Goal: Information Seeking & Learning: Learn about a topic

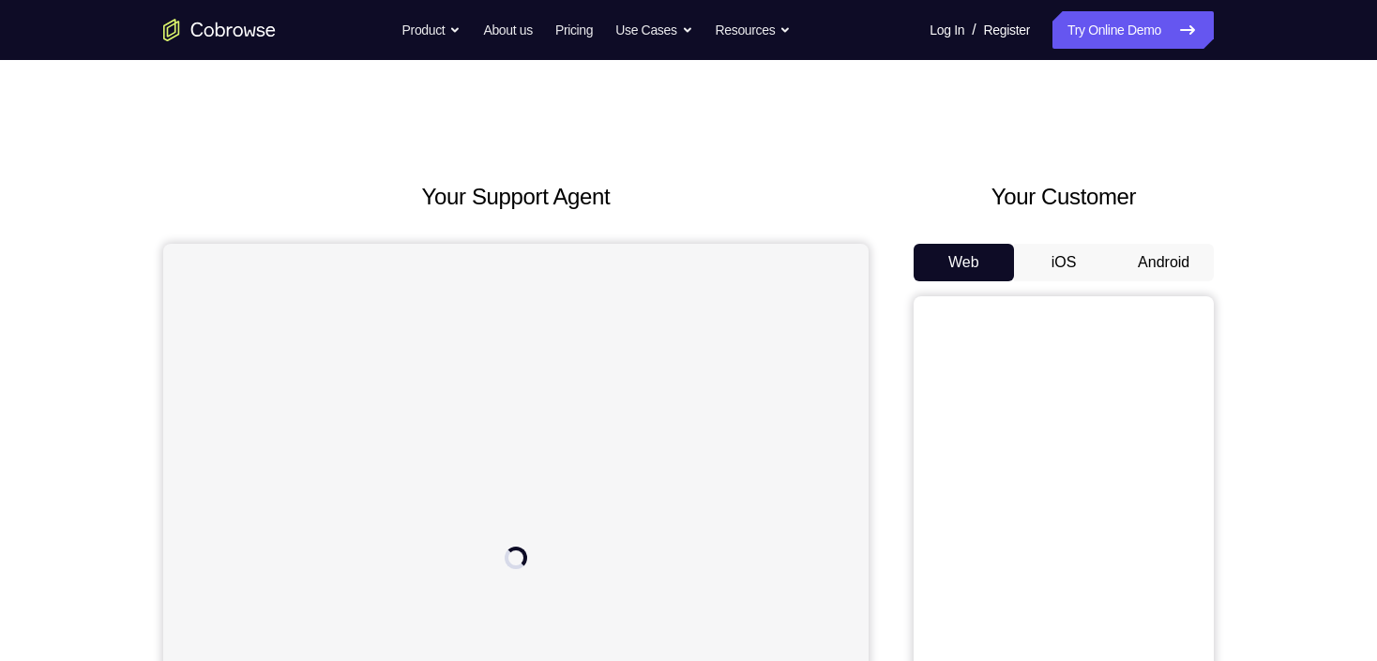
click at [1150, 245] on button "Android" at bounding box center [1163, 263] width 100 height 38
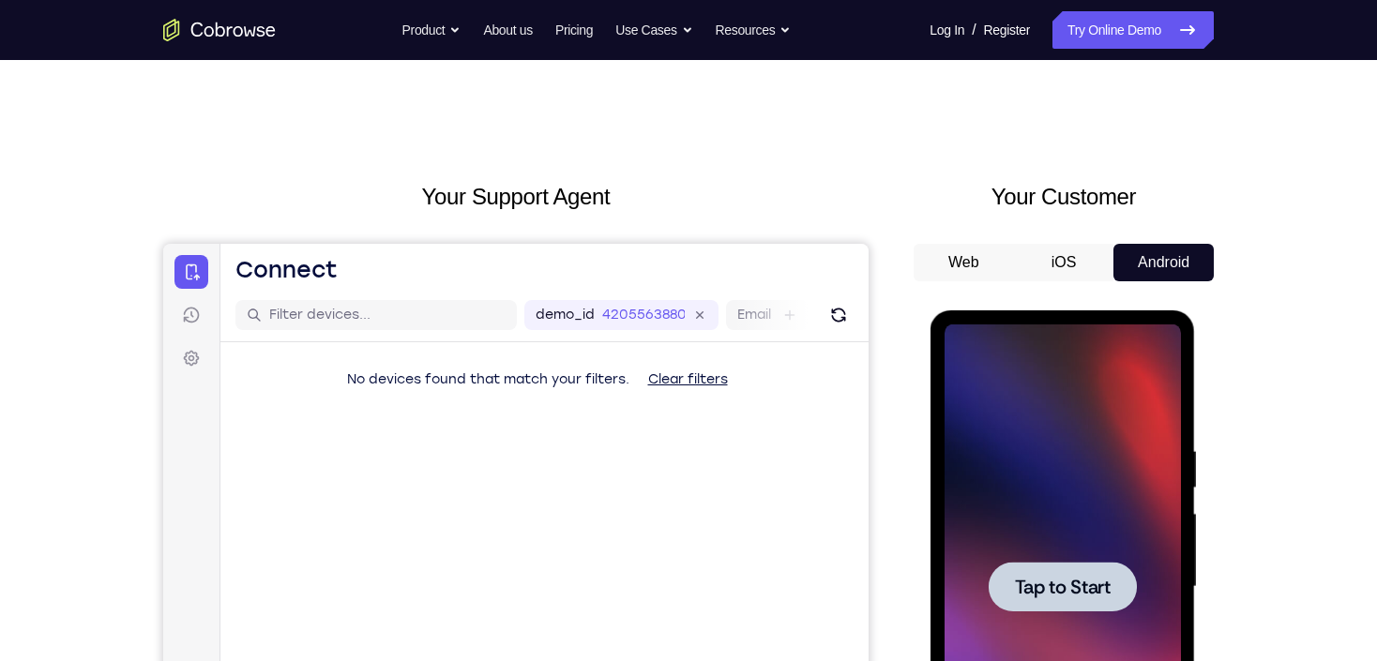
click at [1071, 528] on div at bounding box center [1062, 587] width 236 height 525
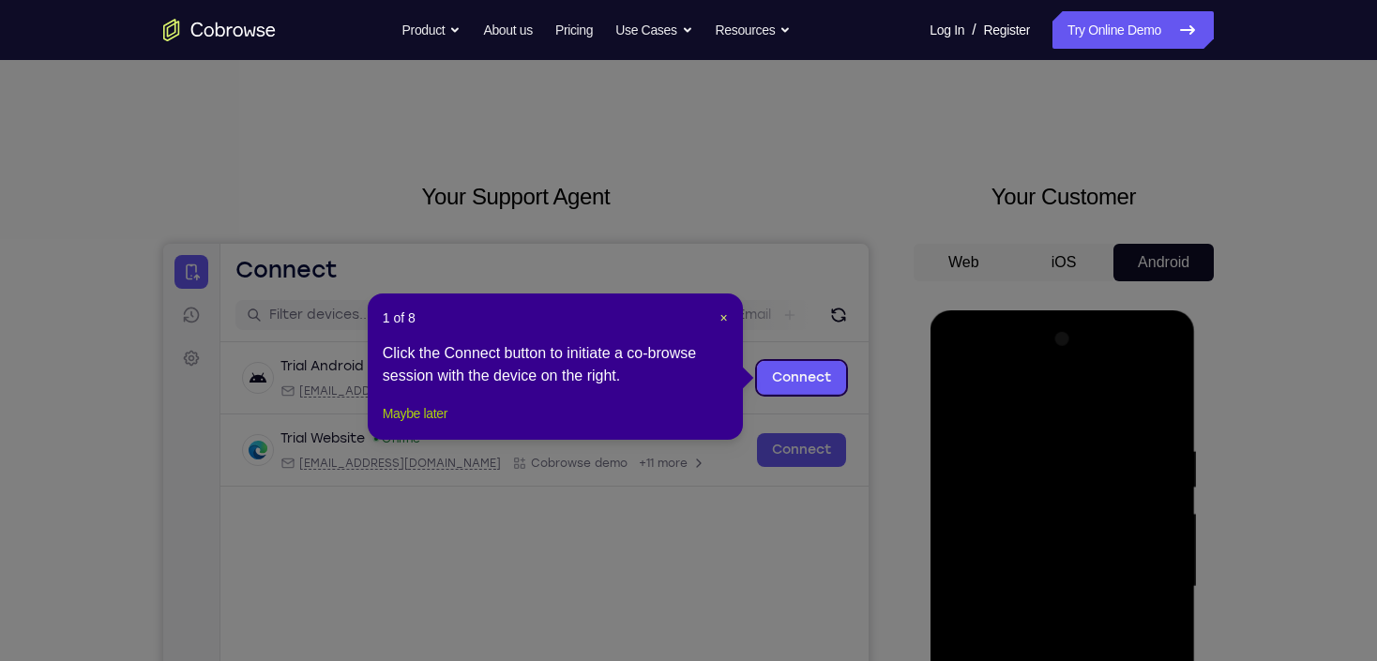
drag, startPoint x: 440, startPoint y: 434, endPoint x: 606, endPoint y: 226, distance: 266.3
click at [440, 425] on button "Maybe later" at bounding box center [415, 413] width 65 height 23
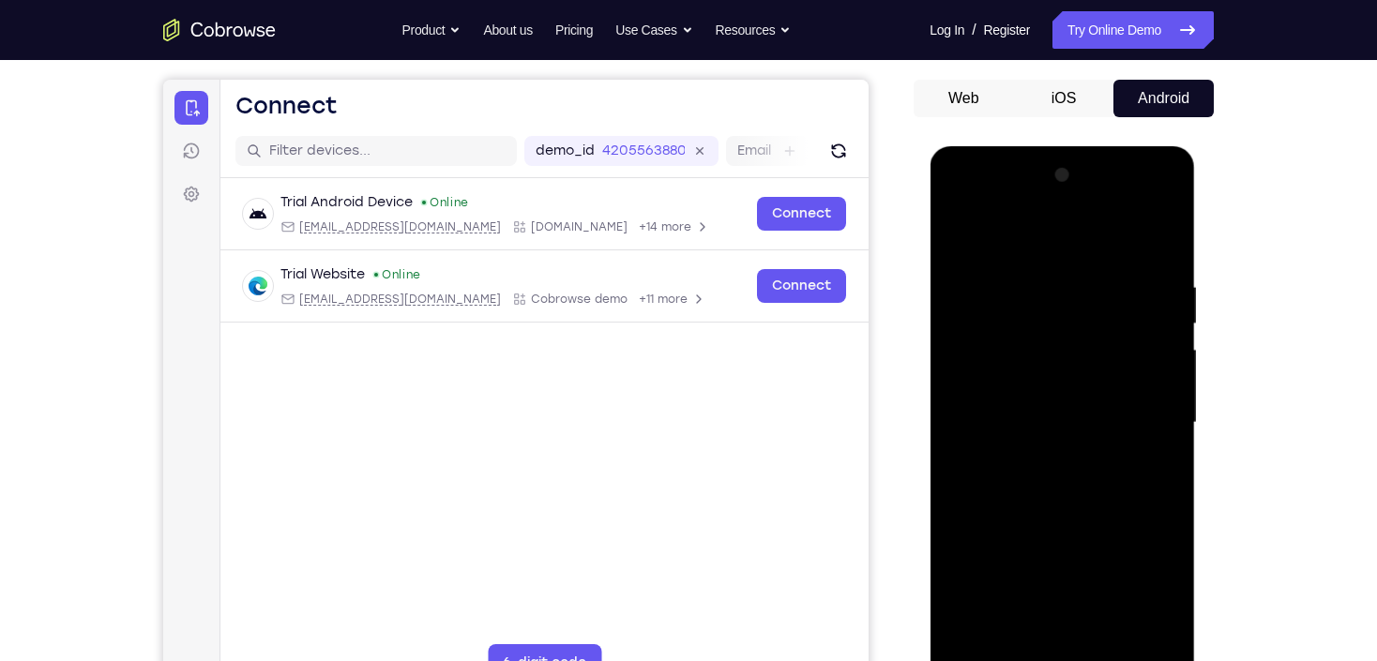
scroll to position [375, 0]
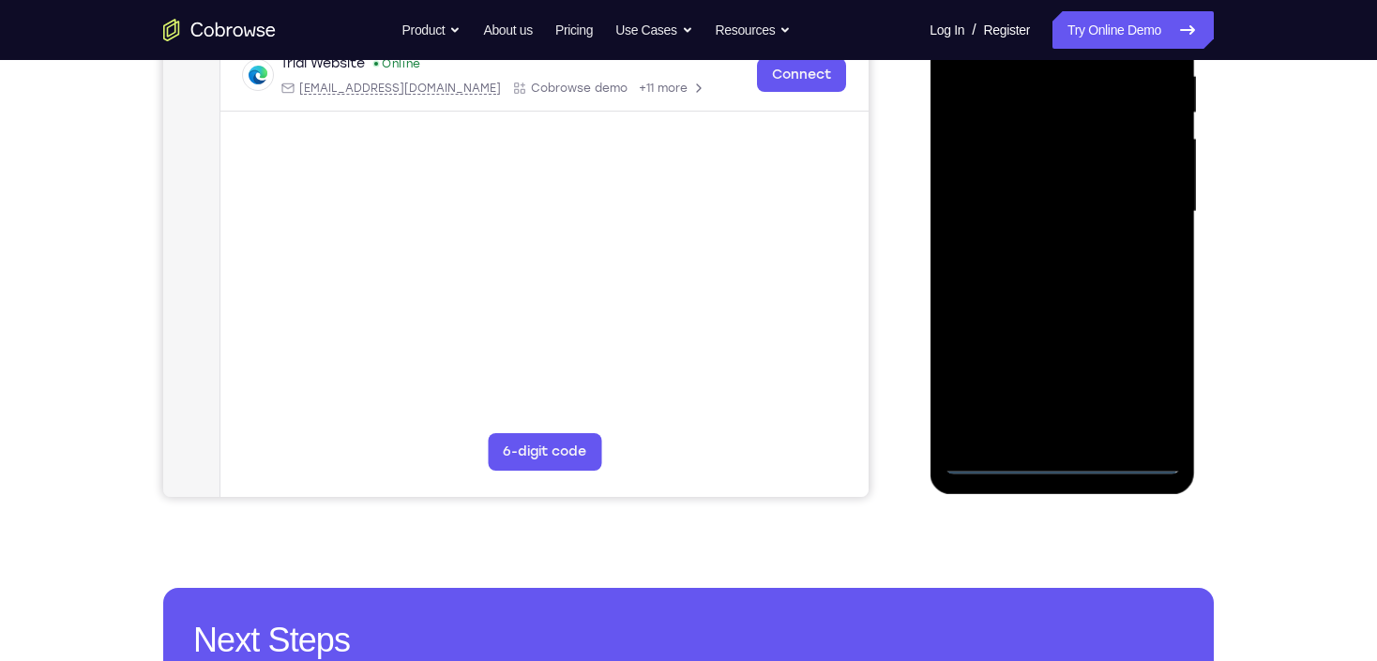
click at [1067, 460] on div at bounding box center [1062, 211] width 236 height 525
click at [1140, 386] on div at bounding box center [1062, 211] width 236 height 525
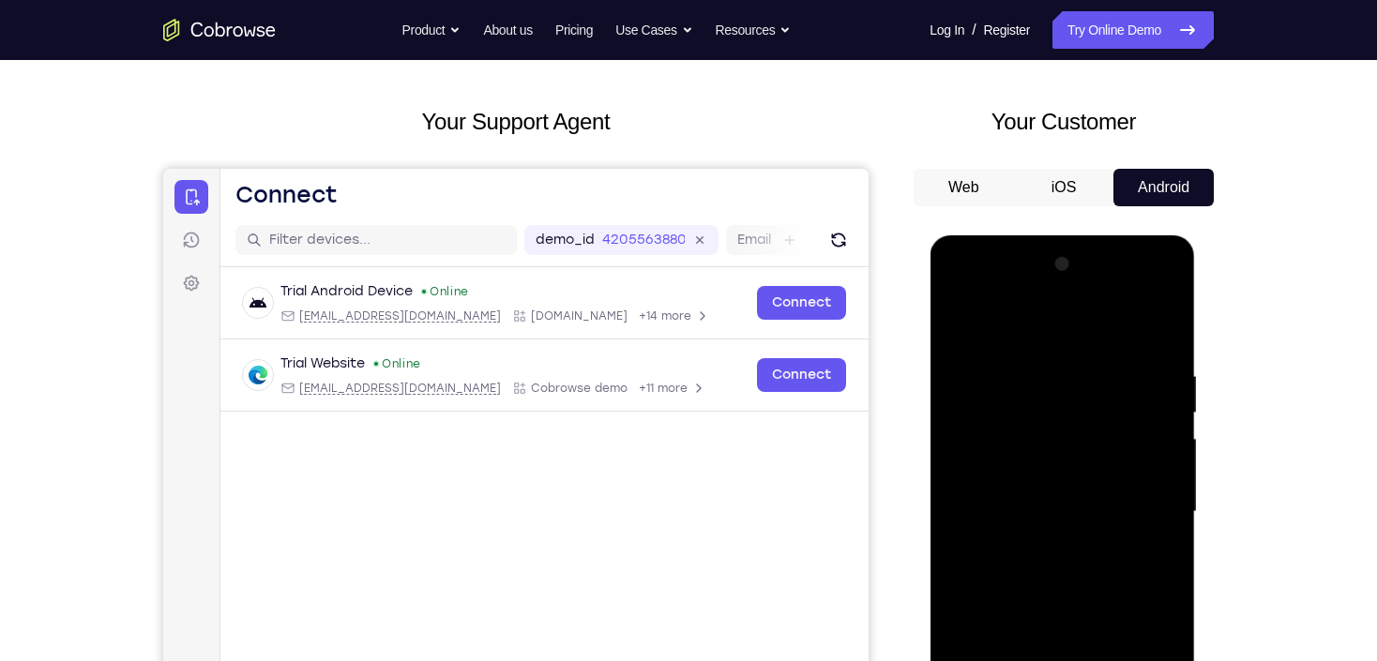
click at [1064, 343] on div at bounding box center [1062, 511] width 236 height 525
click at [1144, 500] on div at bounding box center [1062, 511] width 236 height 525
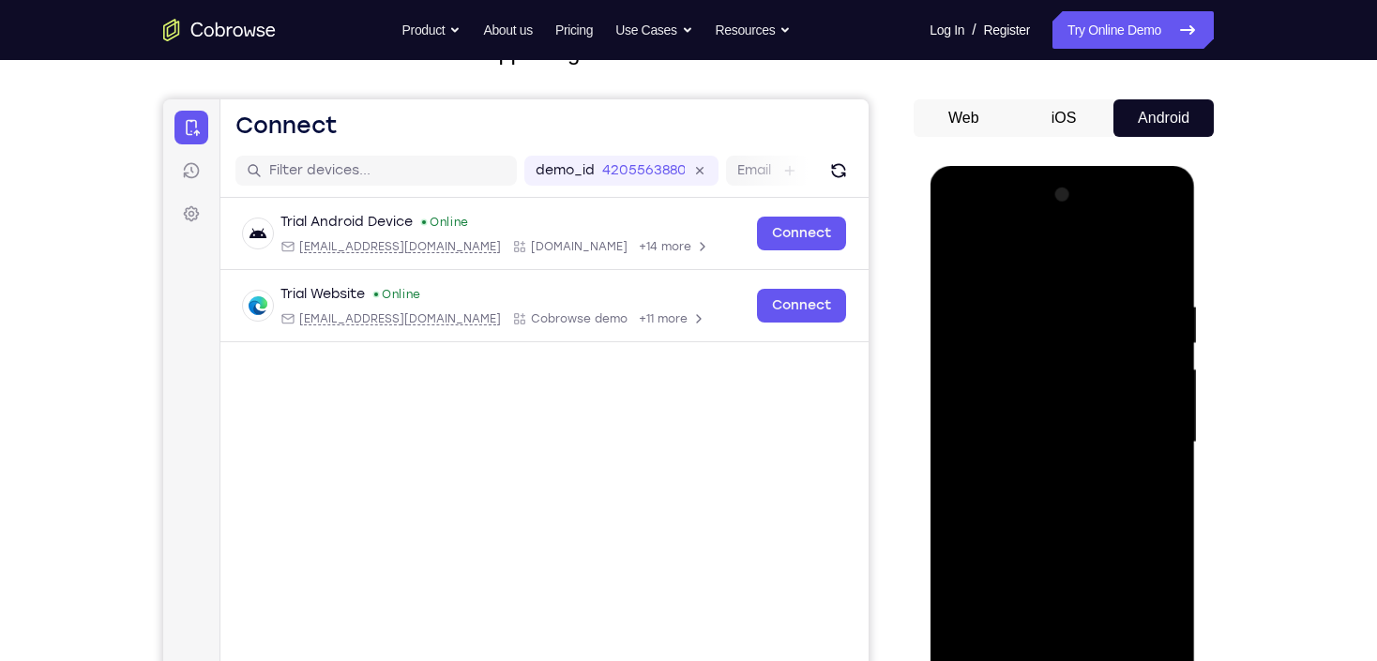
scroll to position [225, 0]
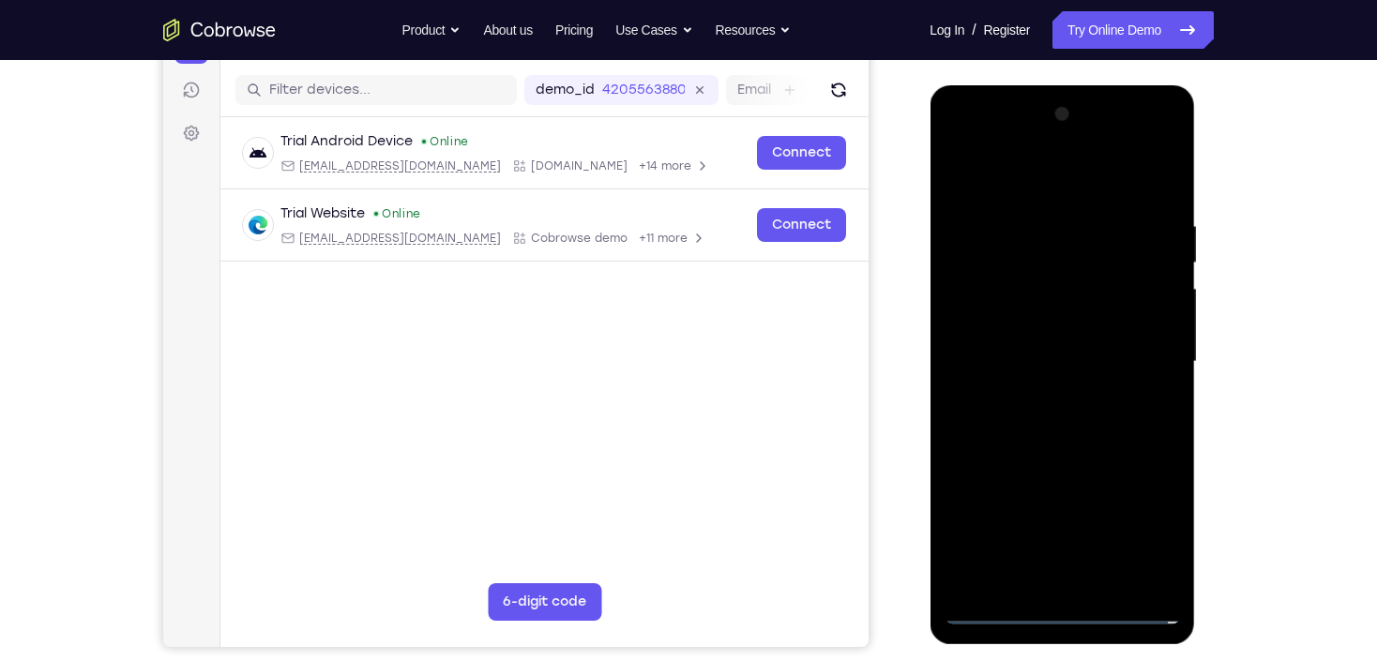
click at [1047, 398] on div at bounding box center [1062, 361] width 236 height 525
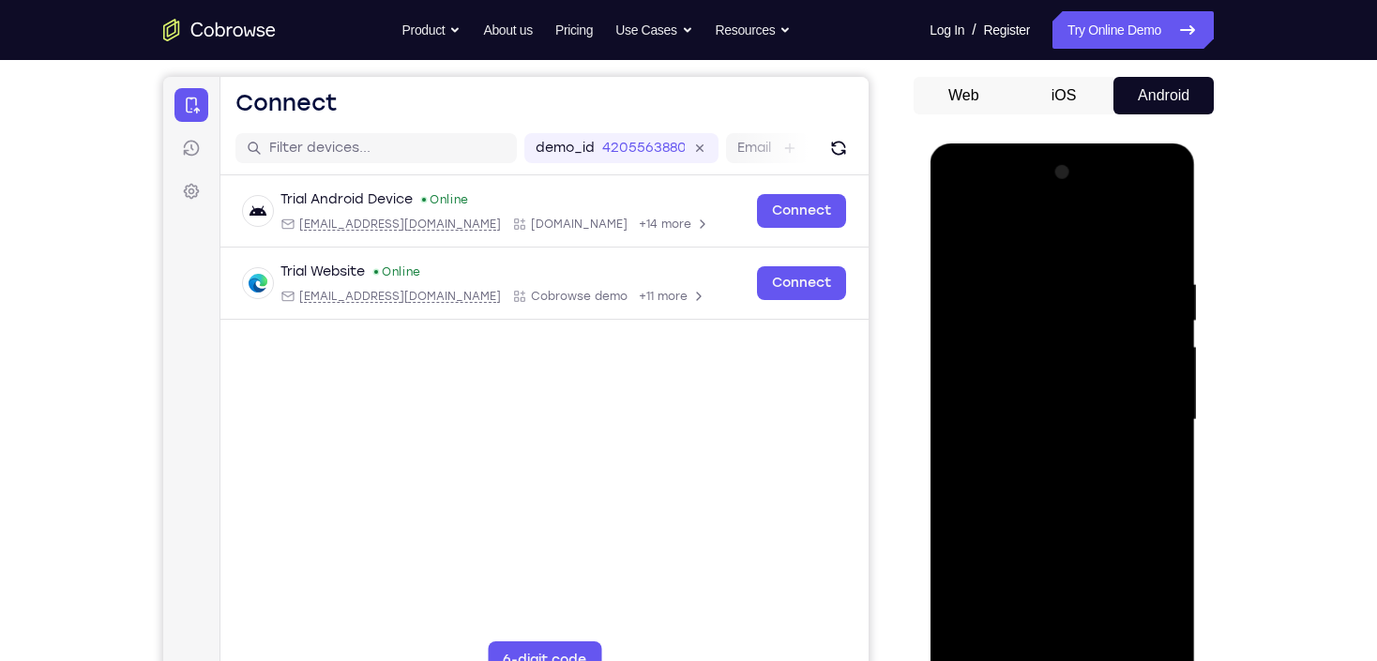
scroll to position [150, 0]
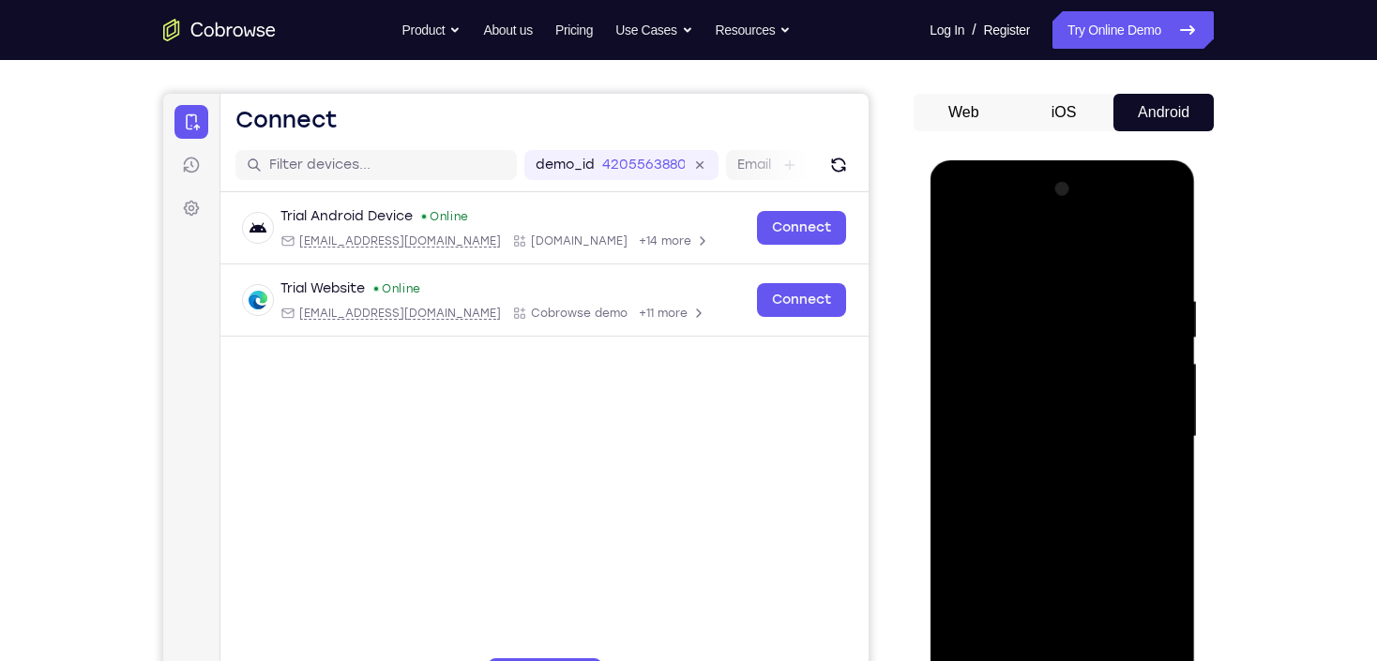
click at [1053, 414] on div at bounding box center [1062, 436] width 236 height 525
click at [1081, 435] on div at bounding box center [1062, 436] width 236 height 525
click at [1033, 496] on div at bounding box center [1062, 436] width 236 height 525
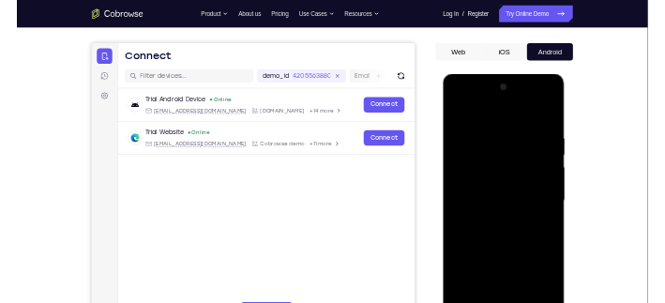
scroll to position [225, 0]
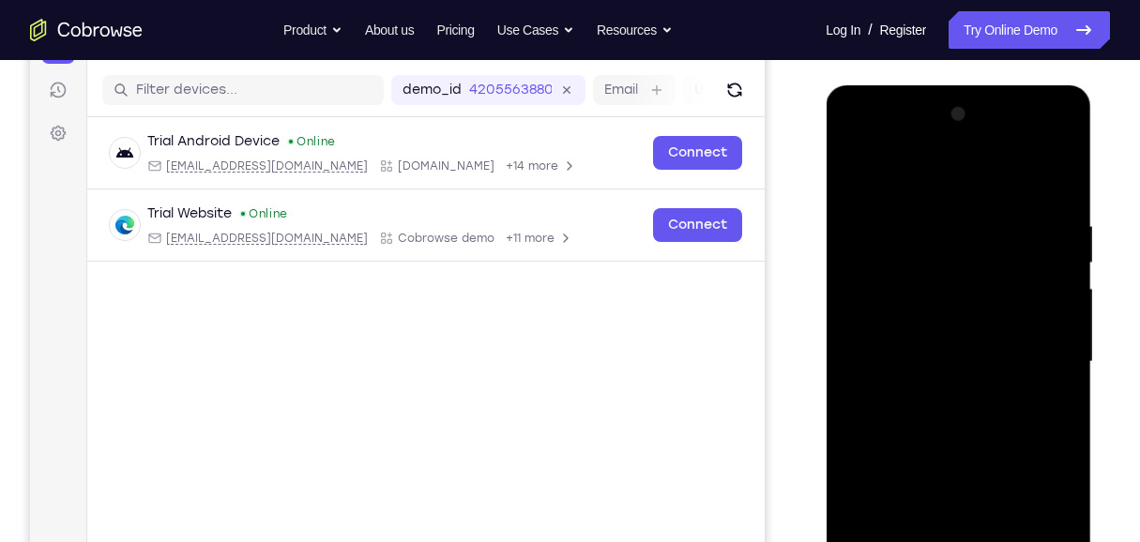
click at [927, 416] on div at bounding box center [957, 361] width 236 height 525
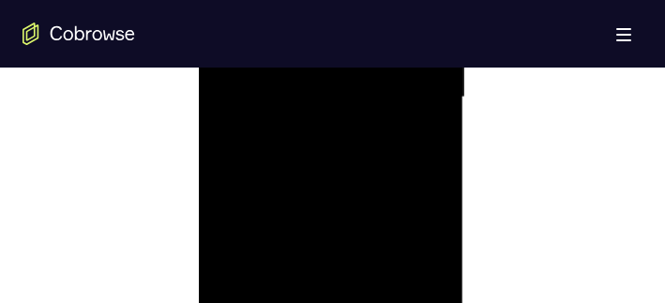
scroll to position [1201, 0]
click at [321, 168] on div at bounding box center [331, 101] width 236 height 525
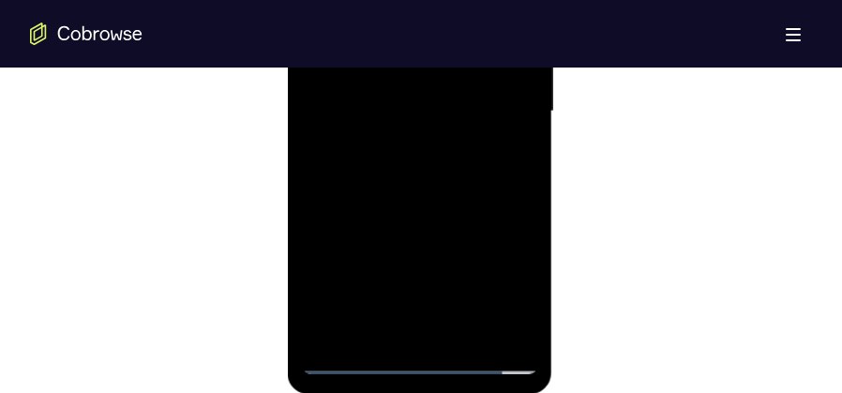
scroll to position [1229, 0]
click at [421, 187] on div at bounding box center [419, 110] width 236 height 525
click at [520, 156] on div at bounding box center [419, 110] width 236 height 525
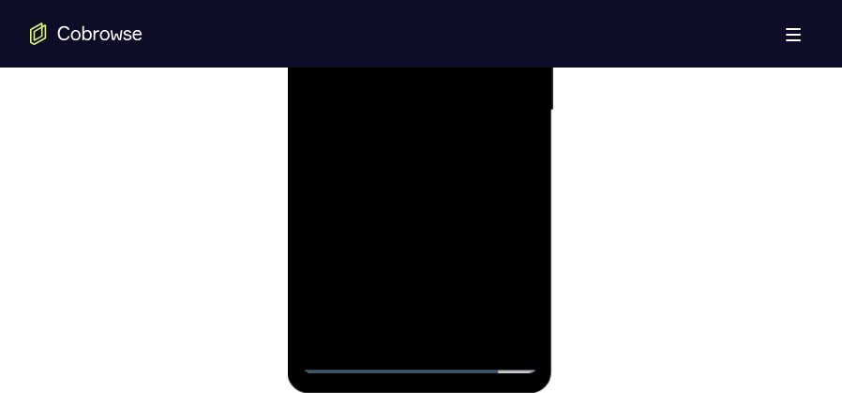
click at [520, 156] on div at bounding box center [419, 110] width 236 height 525
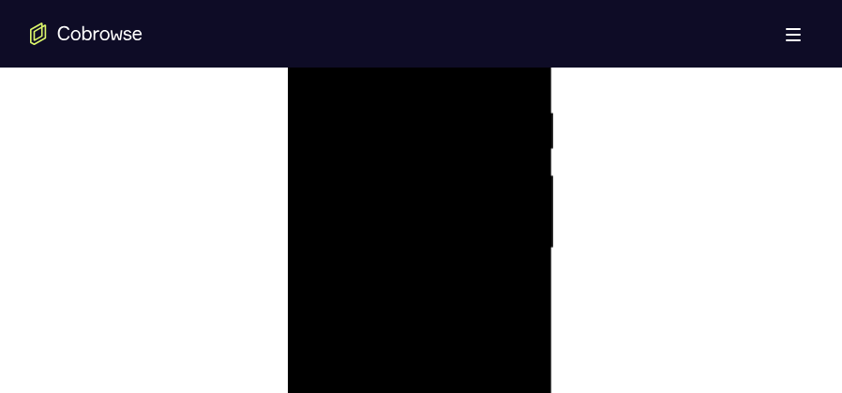
scroll to position [1088, 0]
click at [366, 162] on div at bounding box center [419, 251] width 236 height 525
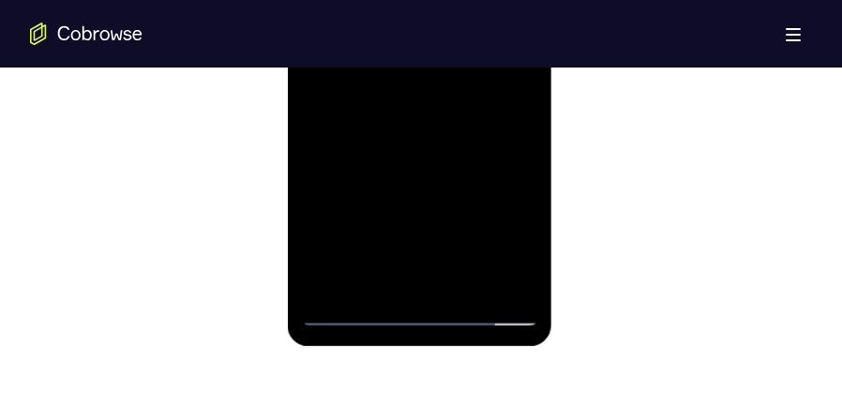
click at [409, 189] on div at bounding box center [419, 63] width 236 height 525
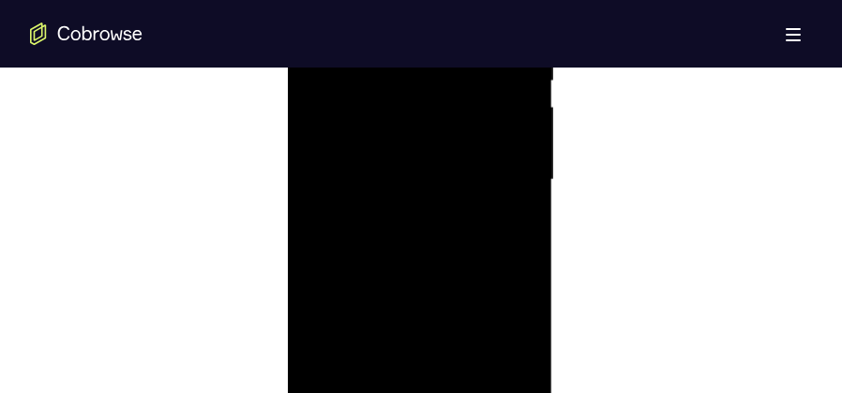
scroll to position [1041, 0]
click at [317, 105] on div at bounding box center [419, 298] width 236 height 525
click at [418, 237] on div at bounding box center [419, 157] width 236 height 525
drag, startPoint x: 411, startPoint y: 255, endPoint x: 419, endPoint y: 85, distance: 170.0
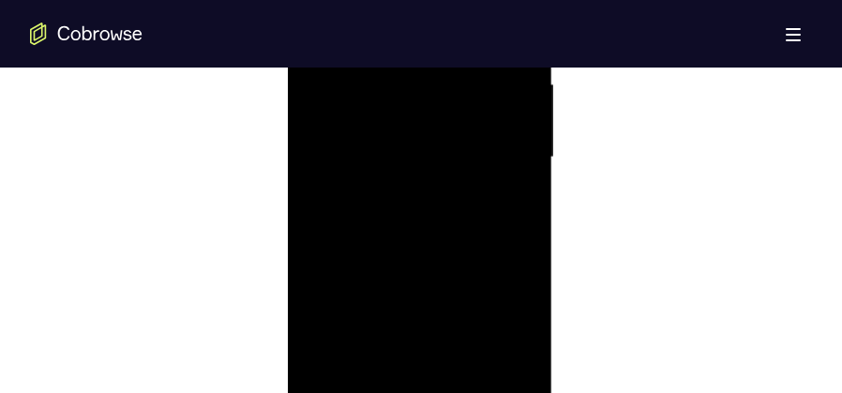
click at [419, 85] on div at bounding box center [419, 157] width 236 height 525
drag, startPoint x: 391, startPoint y: 250, endPoint x: 410, endPoint y: 71, distance: 180.1
click at [409, 76] on div at bounding box center [419, 157] width 236 height 525
click at [327, 383] on div at bounding box center [419, 157] width 236 height 525
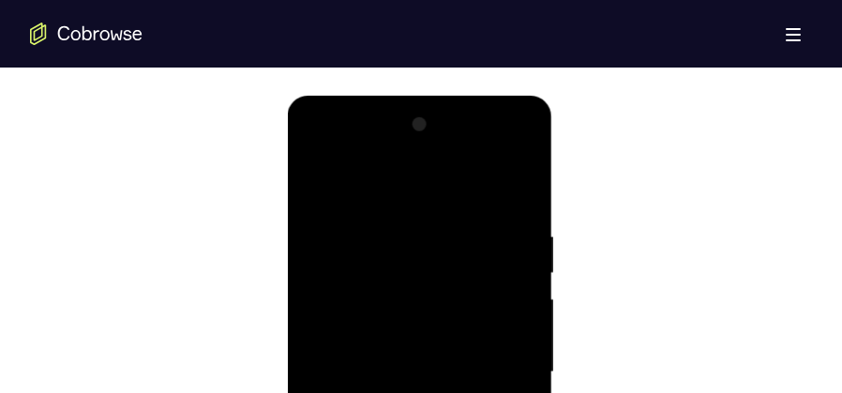
scroll to position [947, 0]
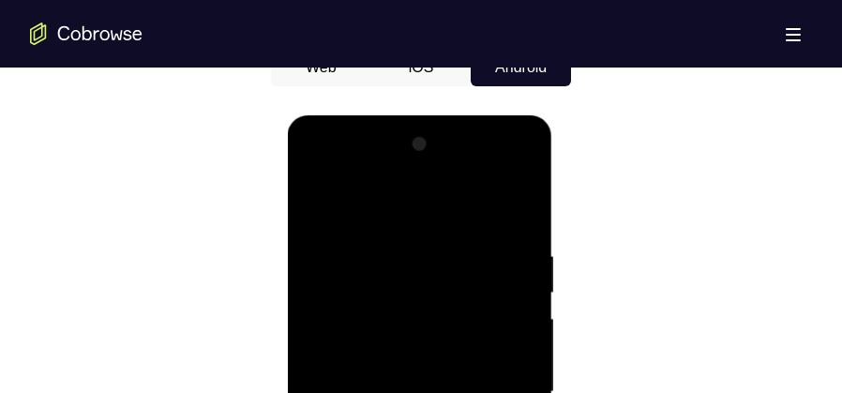
click at [392, 243] on div at bounding box center [419, 391] width 236 height 525
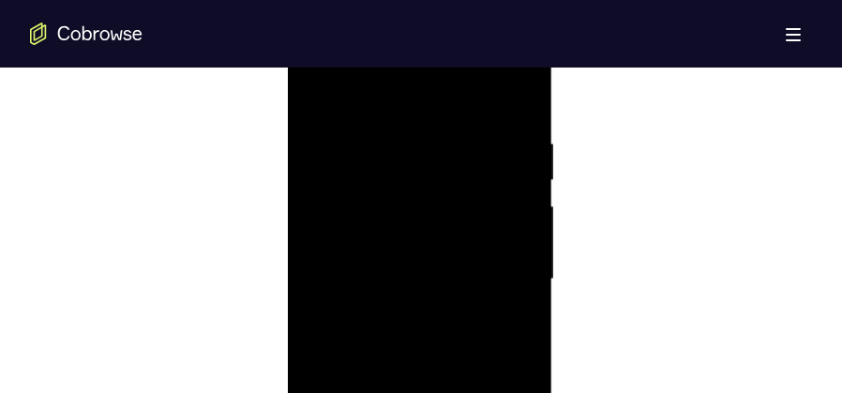
scroll to position [1041, 0]
click at [524, 210] on div at bounding box center [419, 298] width 236 height 525
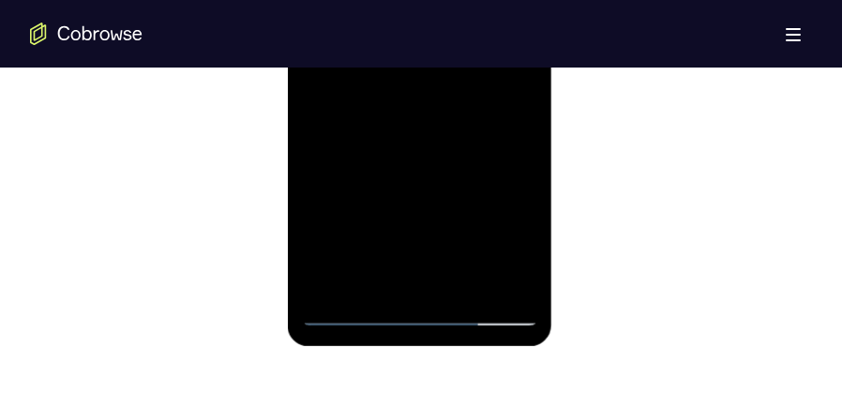
click at [515, 281] on div at bounding box center [419, 63] width 236 height 525
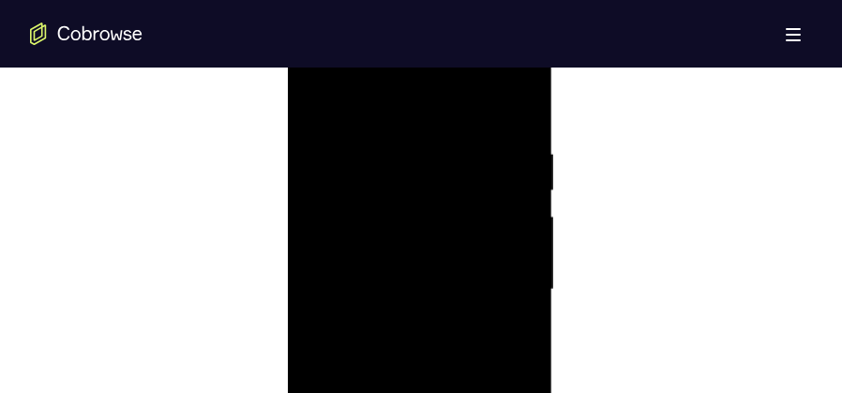
scroll to position [1182, 0]
click at [510, 261] on div at bounding box center [419, 157] width 236 height 525
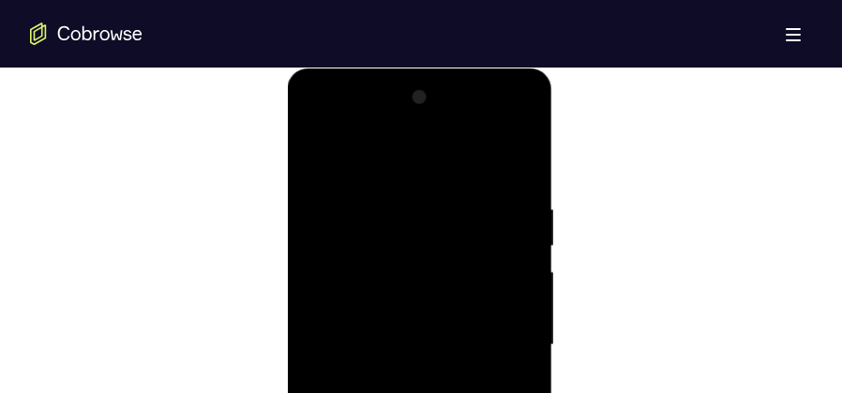
click at [512, 250] on div at bounding box center [419, 345] width 236 height 525
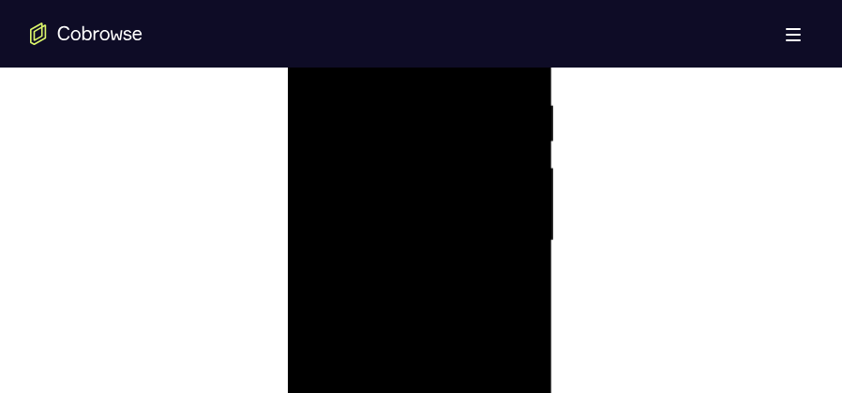
scroll to position [1229, 0]
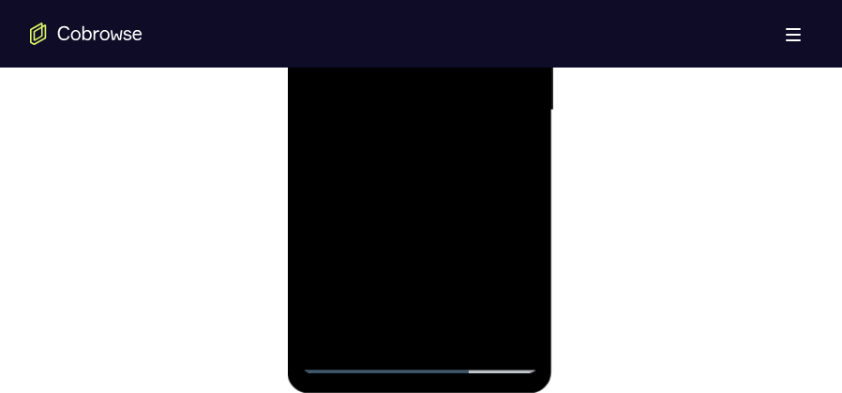
click at [514, 322] on div at bounding box center [419, 110] width 236 height 525
click at [409, 320] on div at bounding box center [419, 110] width 236 height 525
click at [344, 358] on div at bounding box center [419, 110] width 236 height 525
click at [511, 323] on div at bounding box center [419, 110] width 236 height 525
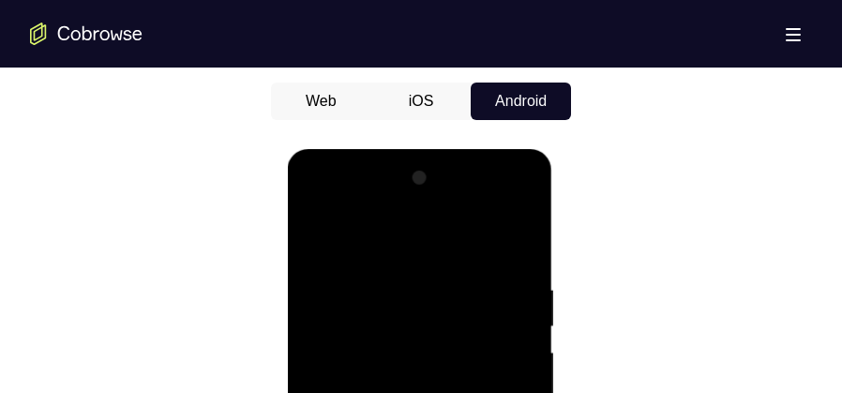
scroll to position [900, 0]
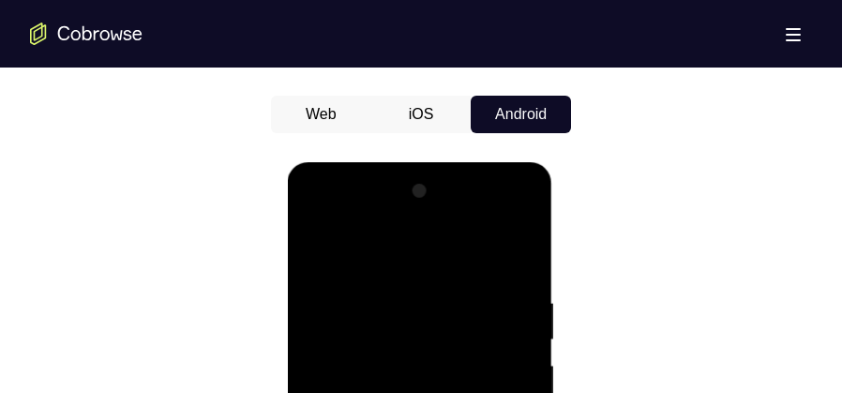
drag, startPoint x: 515, startPoint y: 316, endPoint x: 327, endPoint y: 298, distance: 188.4
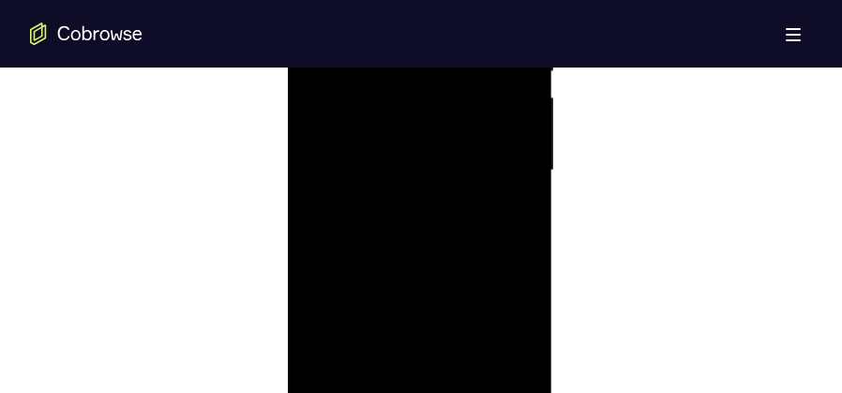
scroll to position [1182, 0]
click at [491, 369] on div at bounding box center [419, 157] width 236 height 525
click at [416, 369] on div at bounding box center [419, 157] width 236 height 525
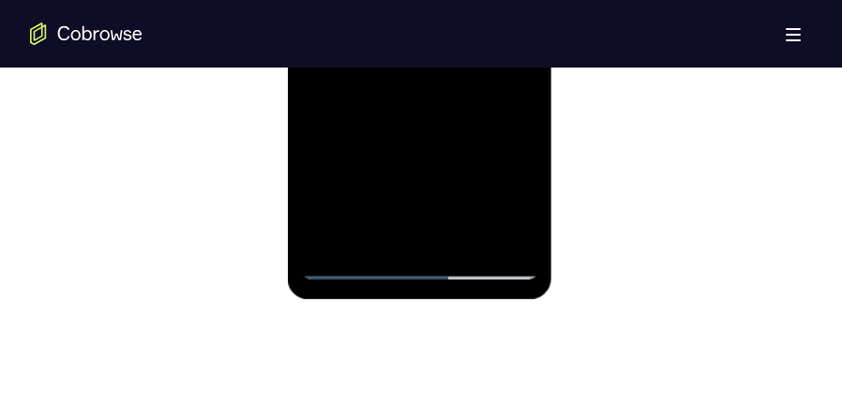
click at [353, 265] on div at bounding box center [419, 16] width 236 height 525
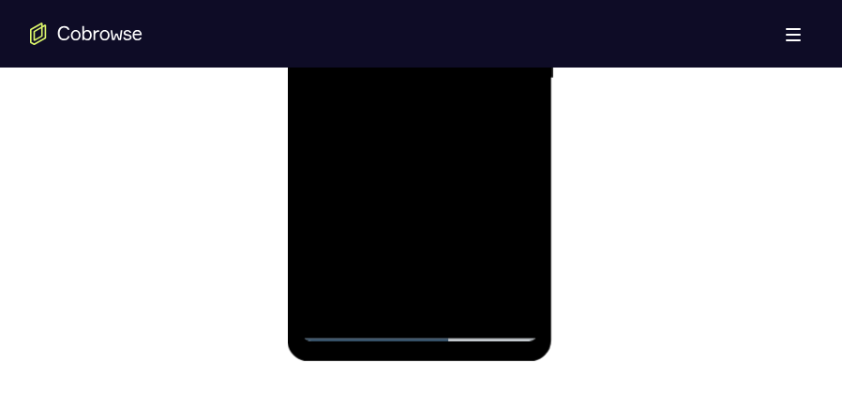
scroll to position [1229, 0]
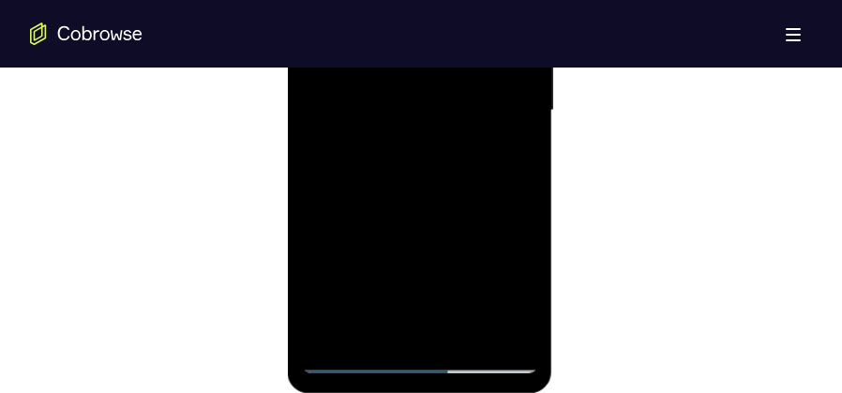
click at [510, 138] on div at bounding box center [419, 110] width 236 height 525
drag, startPoint x: 523, startPoint y: 144, endPoint x: 355, endPoint y: 135, distance: 168.1
click at [361, 136] on div at bounding box center [419, 110] width 236 height 525
click at [512, 321] on div at bounding box center [419, 110] width 236 height 525
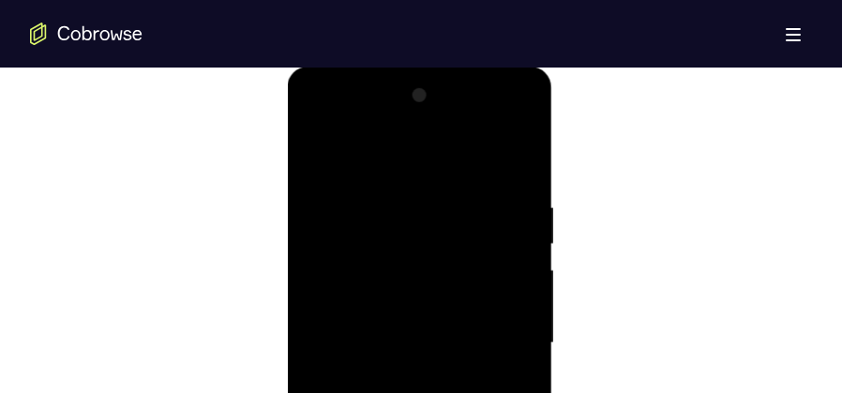
scroll to position [994, 0]
click at [512, 262] on div at bounding box center [419, 345] width 236 height 525
drag, startPoint x: 512, startPoint y: 252, endPoint x: 364, endPoint y: 250, distance: 148.2
click at [370, 250] on div at bounding box center [419, 204] width 236 height 525
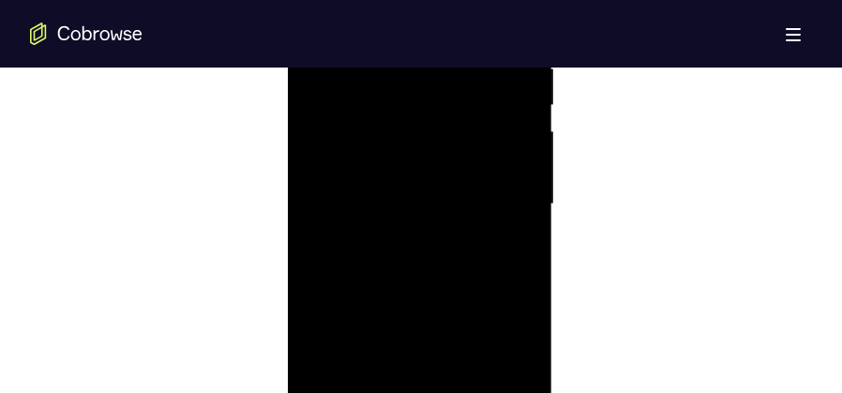
click at [361, 250] on div at bounding box center [419, 204] width 236 height 525
click at [519, 214] on div at bounding box center [419, 251] width 236 height 525
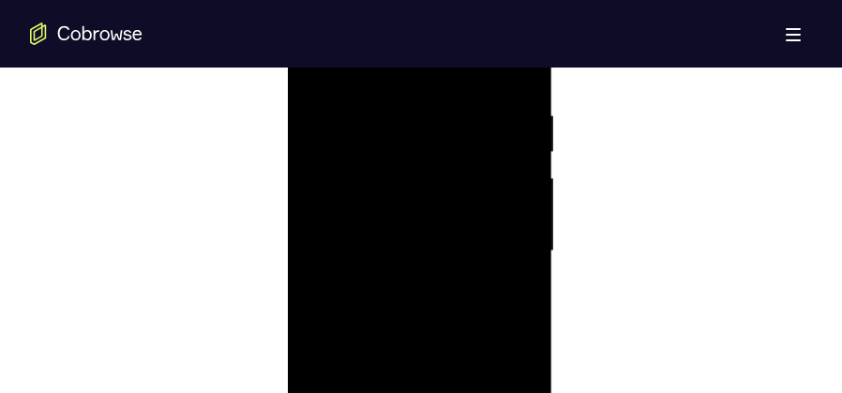
click at [322, 251] on div at bounding box center [419, 251] width 236 height 525
click at [531, 196] on div at bounding box center [419, 251] width 236 height 525
click at [522, 195] on div at bounding box center [419, 251] width 236 height 525
click at [516, 76] on div at bounding box center [419, 251] width 236 height 525
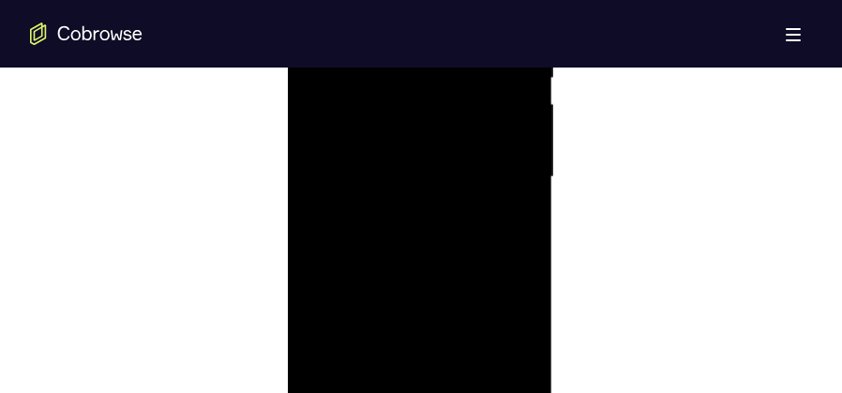
scroll to position [1276, 0]
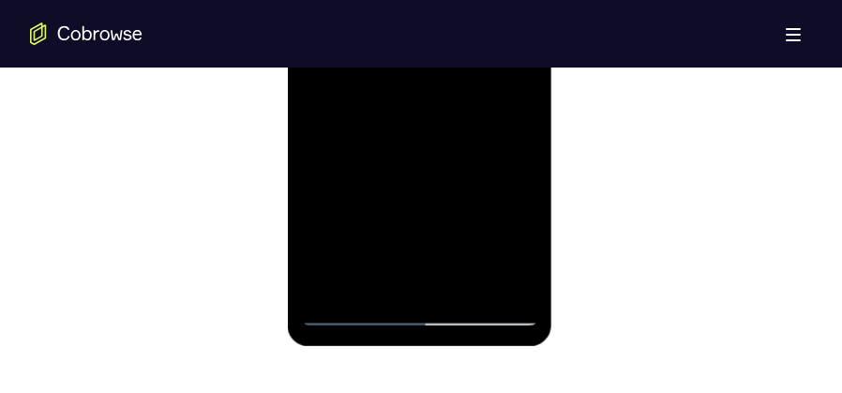
click at [462, 280] on div at bounding box center [419, 63] width 236 height 525
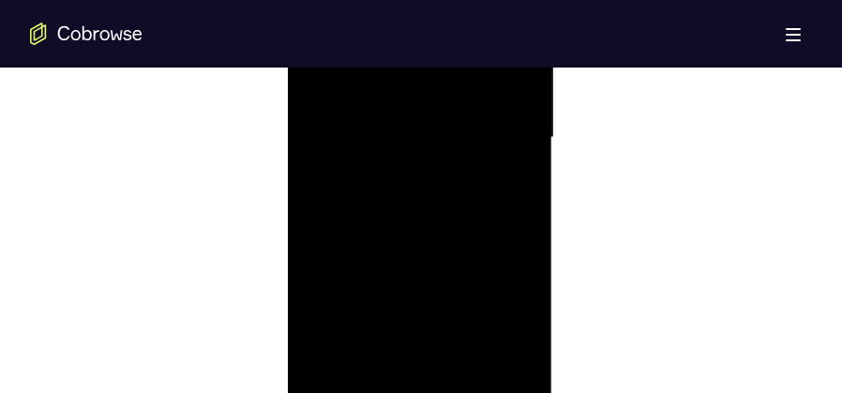
scroll to position [1088, 0]
click at [409, 349] on div at bounding box center [419, 251] width 236 height 525
click at [449, 342] on div at bounding box center [419, 251] width 236 height 525
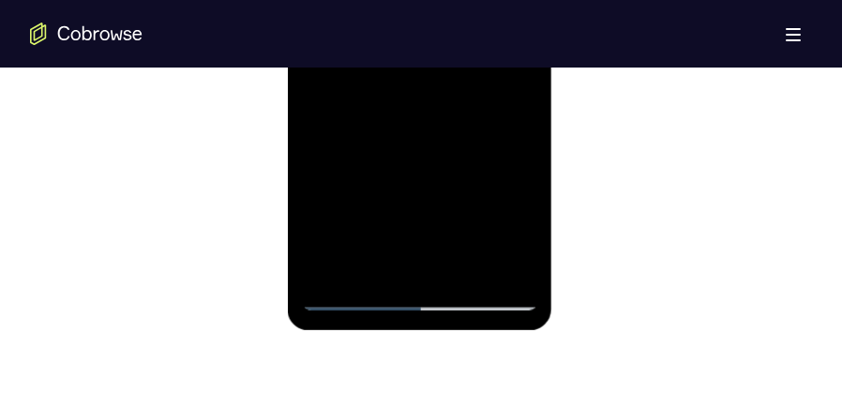
scroll to position [1276, 0]
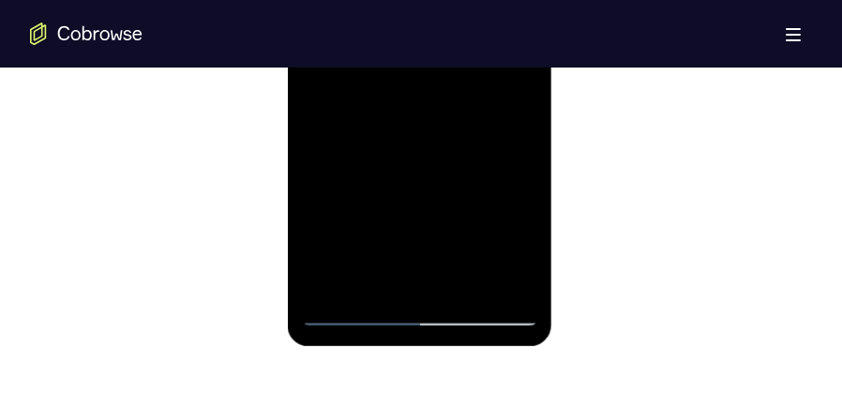
click at [386, 279] on div at bounding box center [419, 63] width 236 height 525
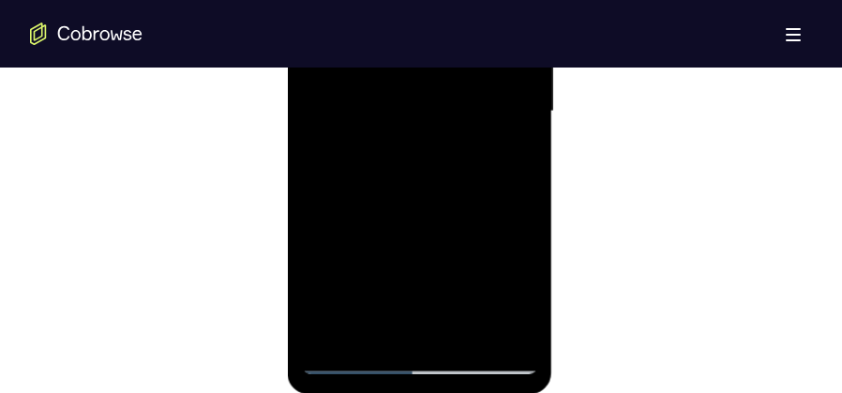
scroll to position [947, 0]
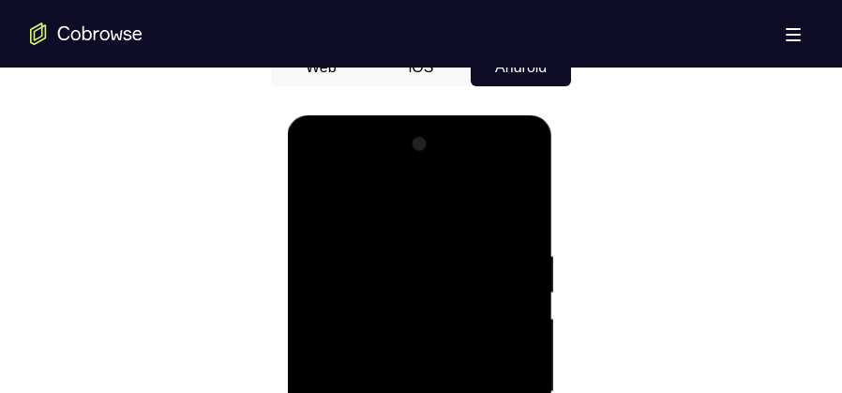
click at [316, 208] on div at bounding box center [419, 391] width 236 height 525
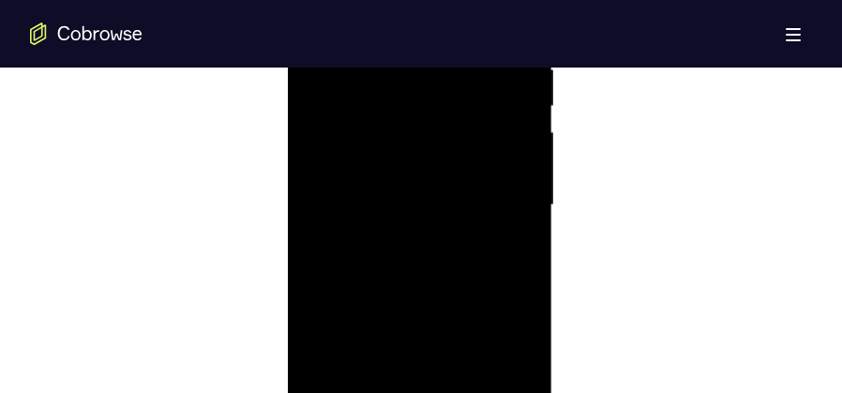
scroll to position [1135, 0]
click at [421, 261] on div at bounding box center [419, 204] width 236 height 525
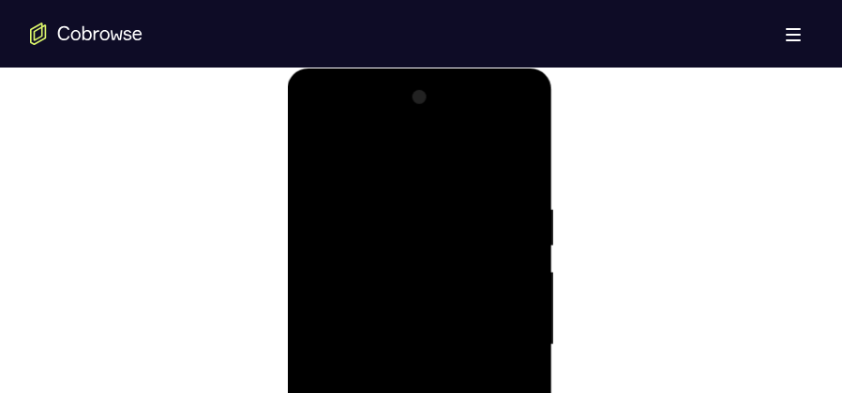
click at [319, 159] on div at bounding box center [419, 345] width 236 height 525
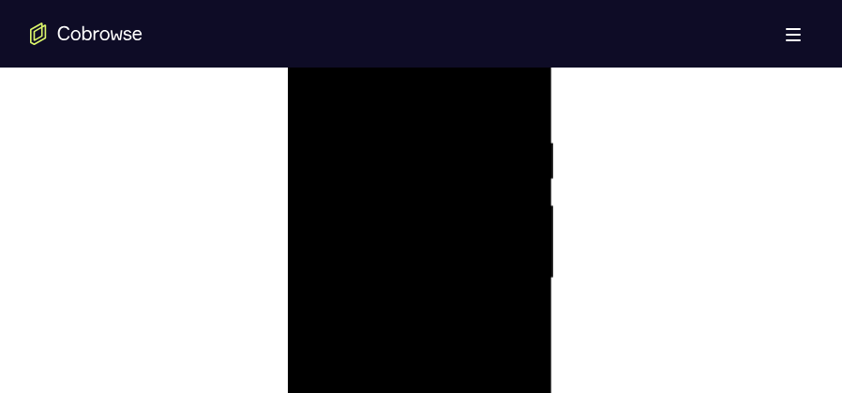
scroll to position [1229, 0]
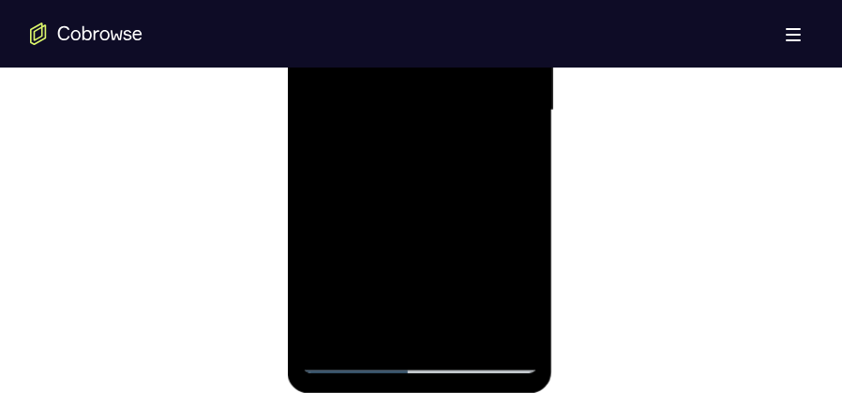
click at [408, 205] on div at bounding box center [419, 110] width 236 height 525
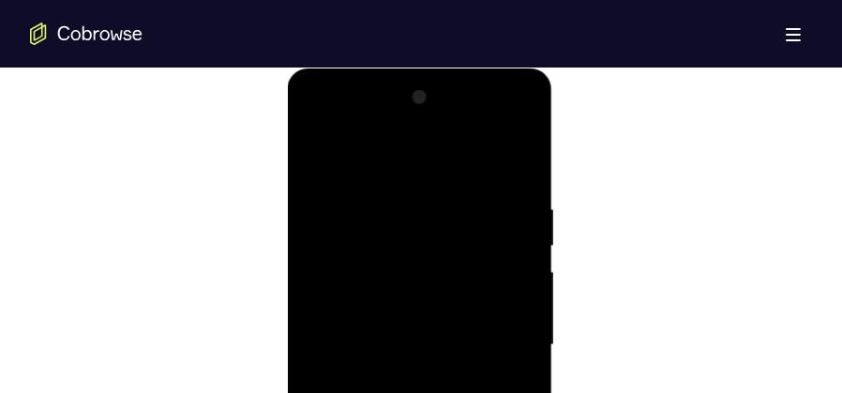
scroll to position [994, 0]
click at [315, 156] on div at bounding box center [419, 345] width 236 height 525
drag, startPoint x: 410, startPoint y: 324, endPoint x: 396, endPoint y: 416, distance: 93.9
click at [396, 416] on div at bounding box center [419, 345] width 236 height 525
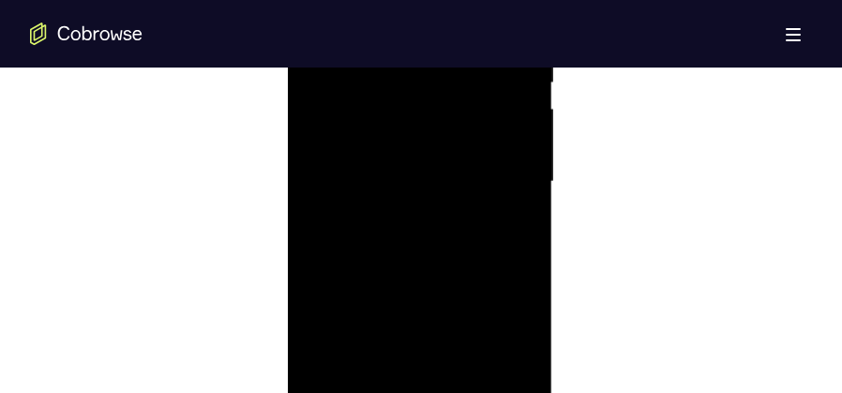
scroll to position [1088, 0]
click at [404, 95] on div at bounding box center [419, 251] width 236 height 525
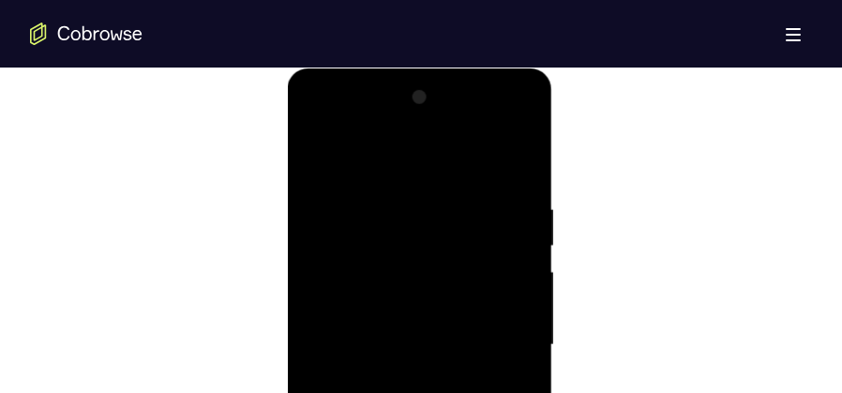
drag, startPoint x: 508, startPoint y: 246, endPoint x: 353, endPoint y: 252, distance: 155.8
click at [353, 252] on div at bounding box center [419, 345] width 236 height 525
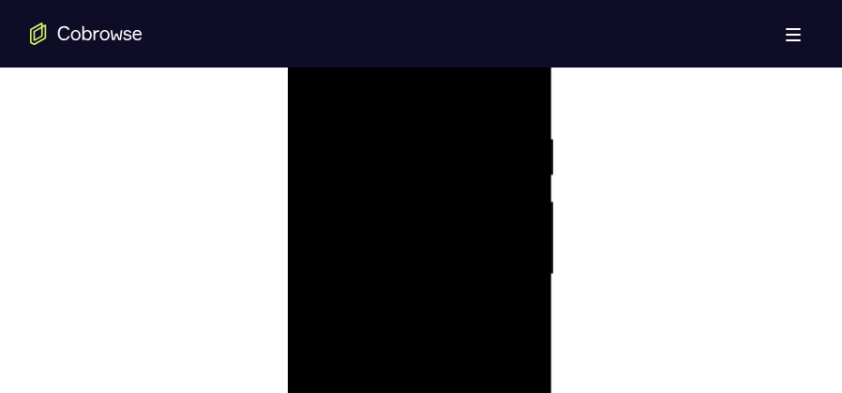
scroll to position [1182, 0]
click at [501, 231] on div at bounding box center [419, 157] width 236 height 525
click at [501, 231] on div at bounding box center [419, 251] width 236 height 525
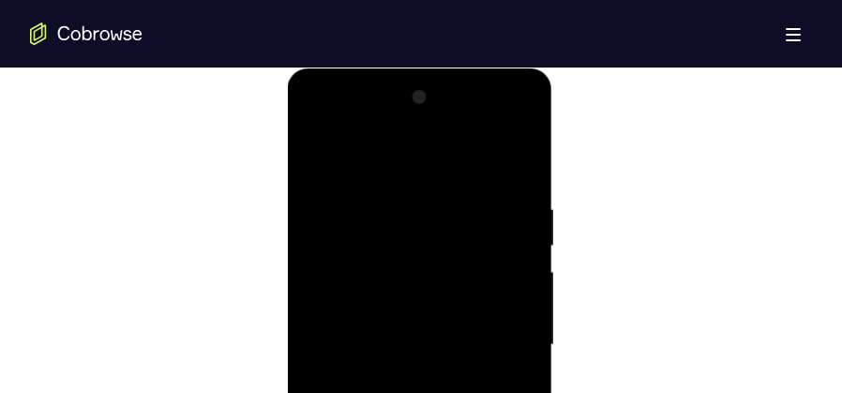
click at [501, 231] on div at bounding box center [419, 345] width 236 height 525
drag, startPoint x: 342, startPoint y: 240, endPoint x: 329, endPoint y: 240, distance: 13.1
click at [329, 240] on div at bounding box center [419, 345] width 236 height 525
click at [505, 218] on div at bounding box center [419, 345] width 236 height 525
drag, startPoint x: 505, startPoint y: 218, endPoint x: 301, endPoint y: 219, distance: 203.5
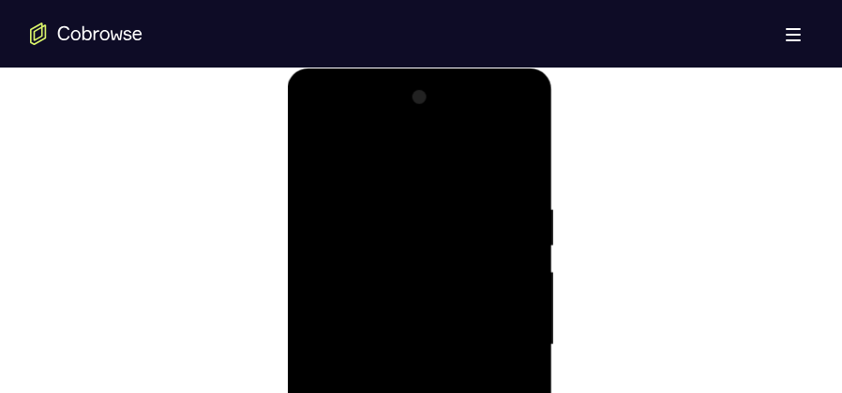
click at [301, 219] on div at bounding box center [419, 345] width 236 height 525
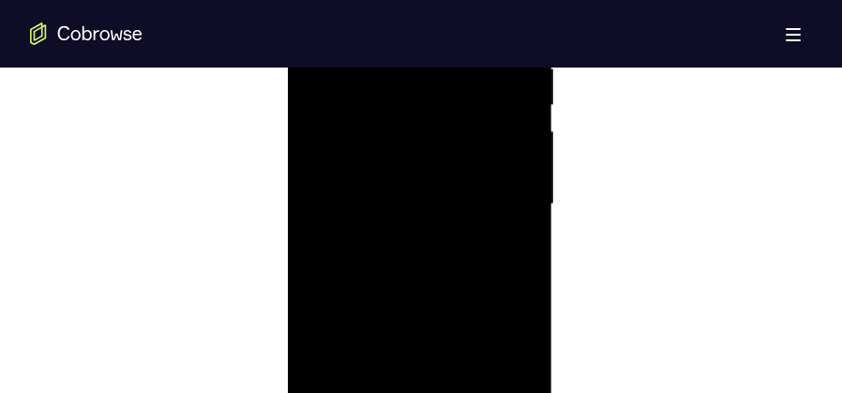
drag, startPoint x: 351, startPoint y: 210, endPoint x: 474, endPoint y: 217, distance: 123.0
click at [474, 217] on div at bounding box center [419, 204] width 236 height 525
click at [498, 190] on div at bounding box center [419, 157] width 236 height 525
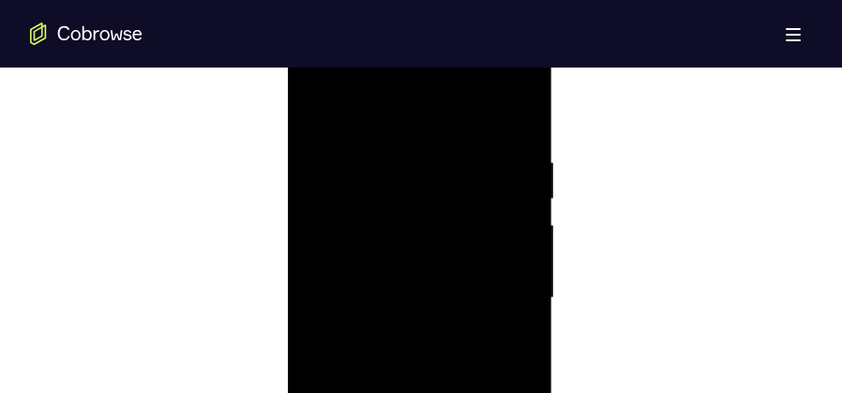
click at [508, 204] on div at bounding box center [419, 298] width 236 height 525
drag, startPoint x: 508, startPoint y: 204, endPoint x: 386, endPoint y: 211, distance: 123.0
click at [388, 211] on div at bounding box center [419, 298] width 236 height 525
click at [497, 211] on div at bounding box center [419, 298] width 236 height 525
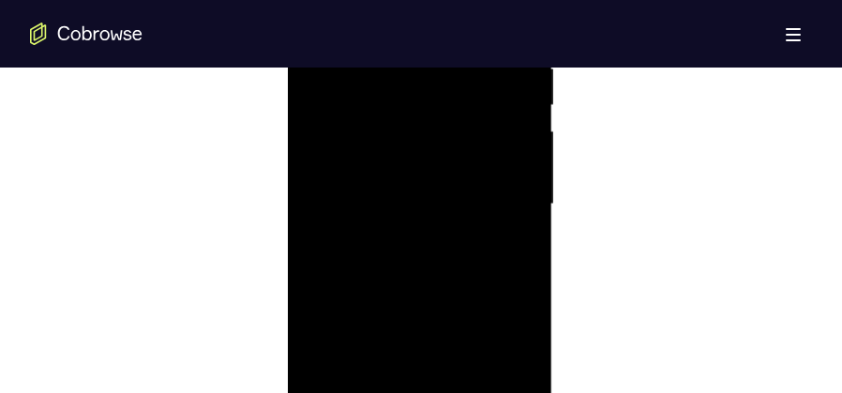
click at [507, 211] on div at bounding box center [419, 204] width 236 height 525
click at [325, 232] on div at bounding box center [419, 251] width 236 height 525
click at [494, 219] on div at bounding box center [419, 251] width 236 height 525
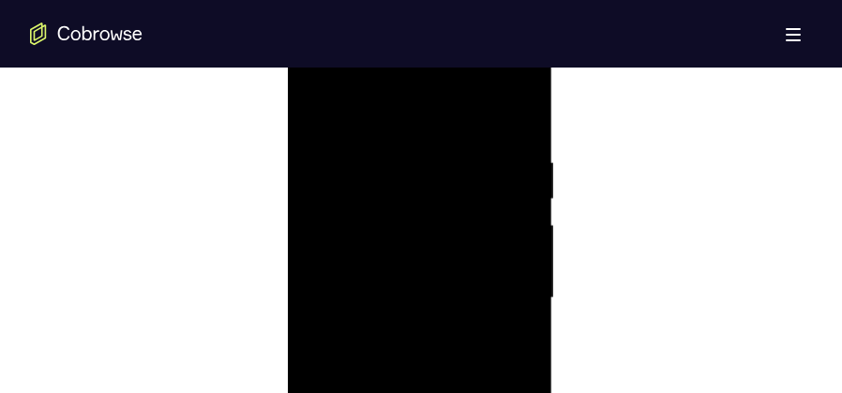
click at [508, 219] on div at bounding box center [419, 298] width 236 height 525
click at [515, 120] on div at bounding box center [419, 298] width 236 height 525
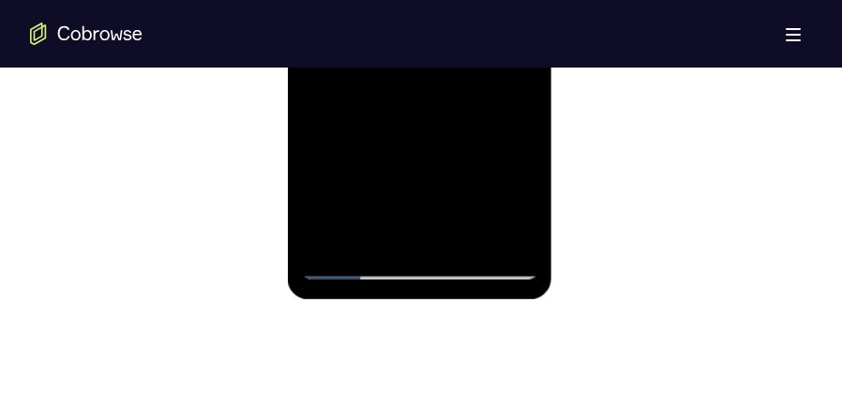
drag, startPoint x: 476, startPoint y: 92, endPoint x: 421, endPoint y: 396, distance: 308.9
click at [421, 303] on html "Online web based iOS Simulators and Android Emulators. Run iPhone, iPad, Mobile…" at bounding box center [420, 21] width 267 height 563
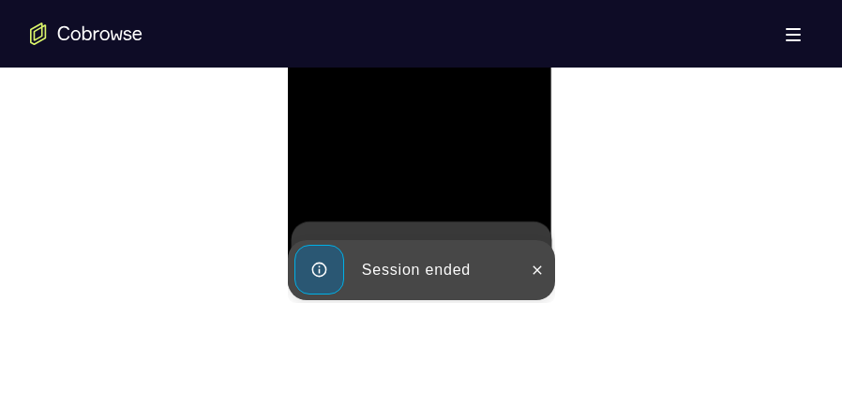
click at [347, 128] on div at bounding box center [419, 16] width 236 height 525
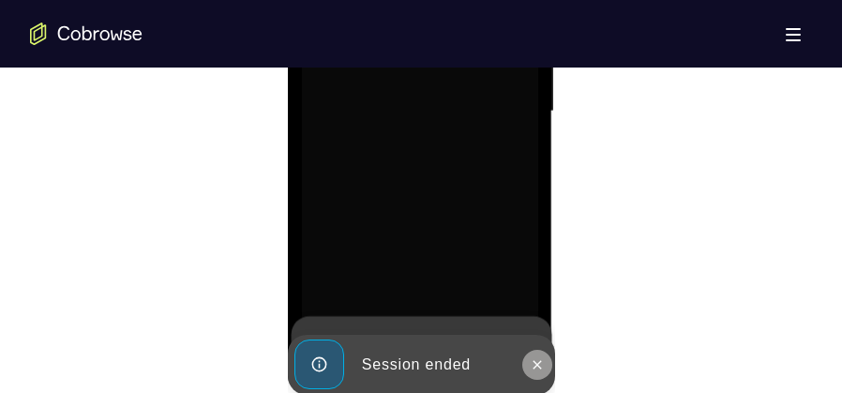
scroll to position [1229, 0]
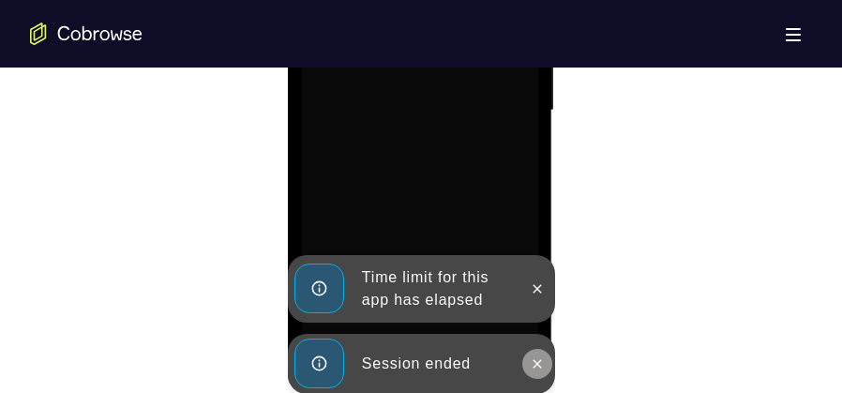
click at [537, 355] on button at bounding box center [537, 364] width 30 height 30
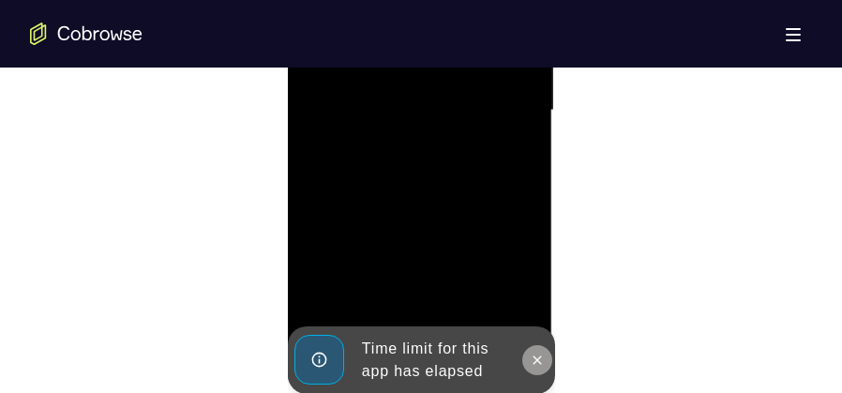
click at [533, 348] on button at bounding box center [537, 360] width 30 height 30
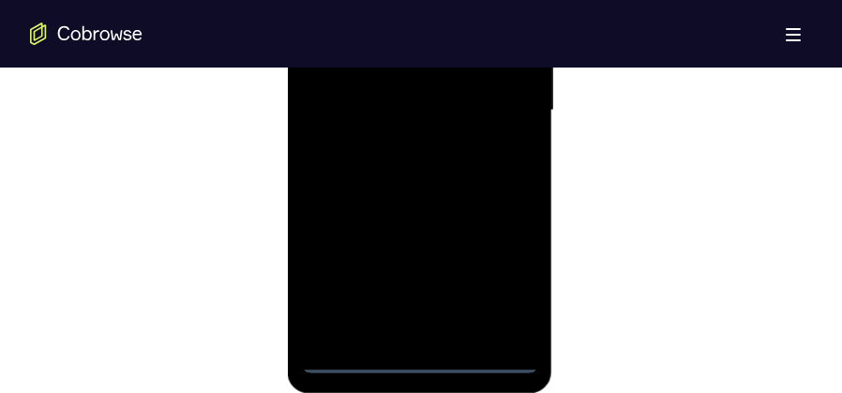
click at [416, 363] on div at bounding box center [419, 110] width 236 height 525
click at [497, 282] on div at bounding box center [419, 110] width 236 height 525
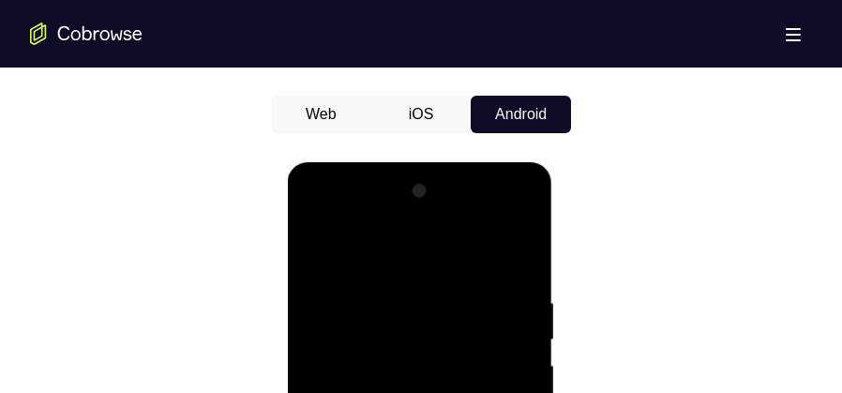
scroll to position [947, 0]
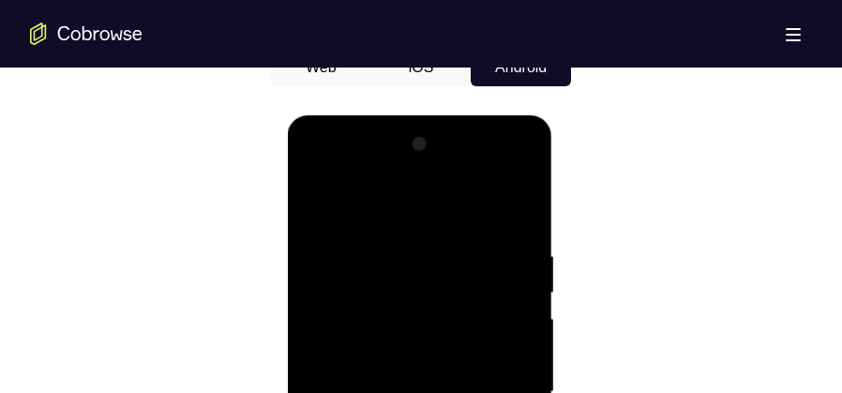
click at [401, 215] on div at bounding box center [419, 391] width 236 height 525
click at [495, 374] on div at bounding box center [419, 391] width 236 height 525
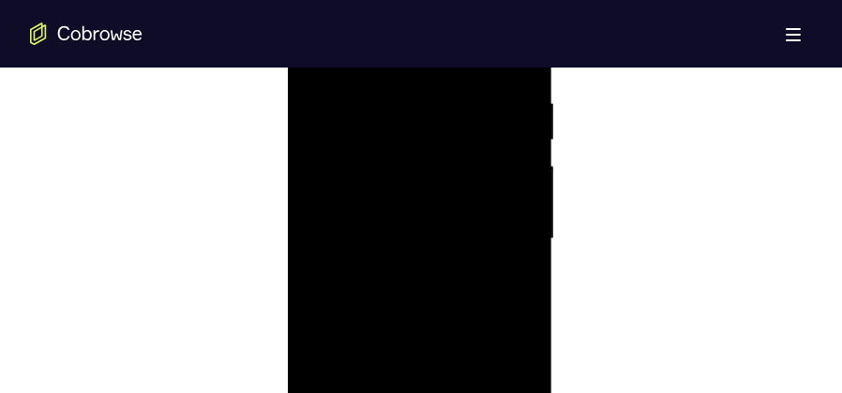
scroll to position [1135, 0]
click at [405, 237] on div at bounding box center [419, 204] width 236 height 525
click at [448, 180] on div at bounding box center [419, 204] width 236 height 525
click at [446, 204] on div at bounding box center [419, 204] width 236 height 525
click at [437, 274] on div at bounding box center [419, 204] width 236 height 525
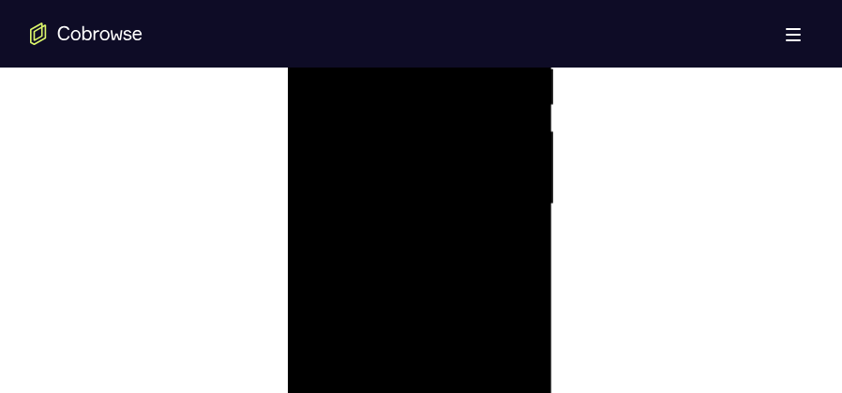
click at [349, 282] on div at bounding box center [419, 204] width 236 height 525
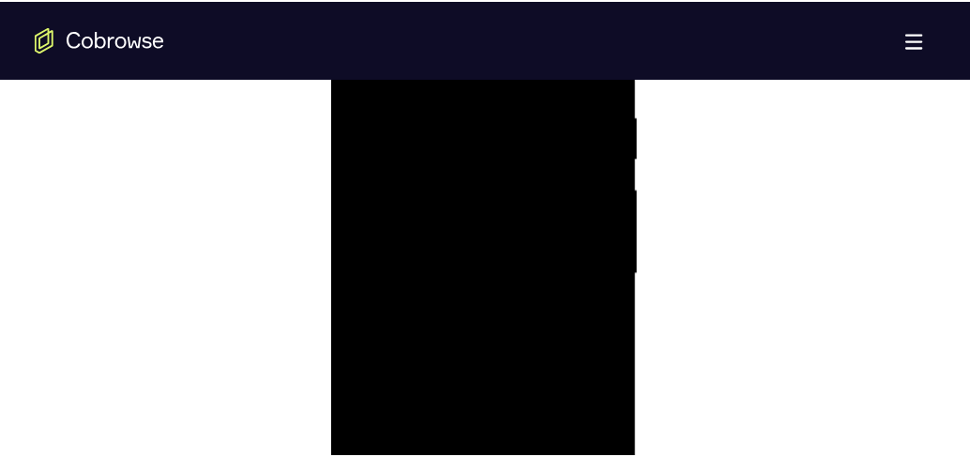
scroll to position [1182, 0]
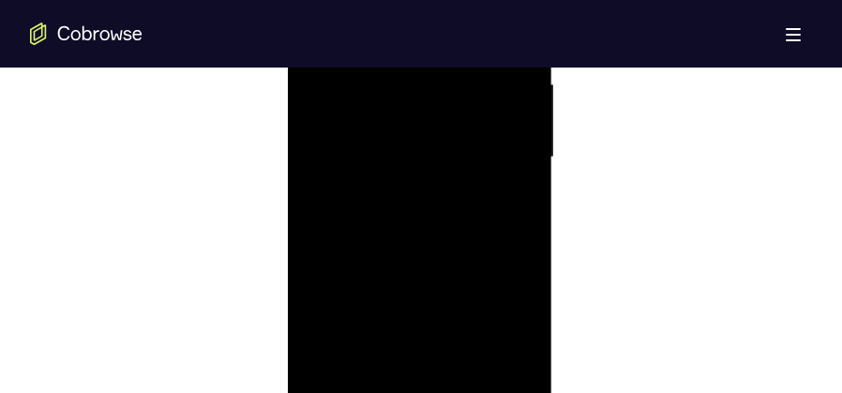
click at [525, 240] on div at bounding box center [419, 157] width 236 height 525
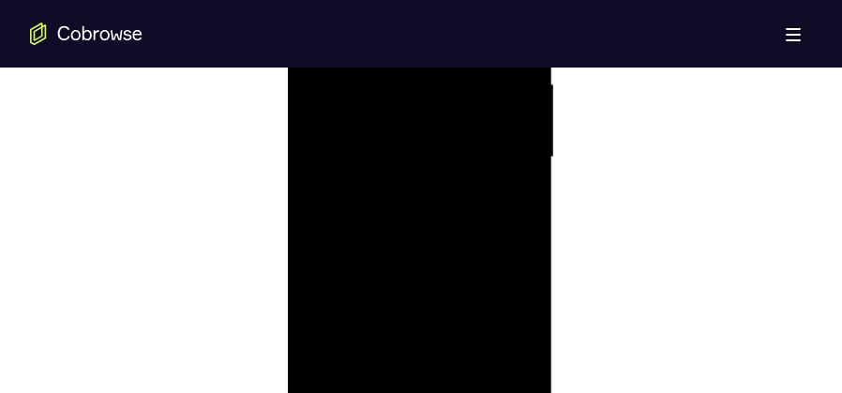
click at [525, 240] on div at bounding box center [419, 157] width 236 height 525
drag, startPoint x: 494, startPoint y: 273, endPoint x: 504, endPoint y: 129, distance: 144.8
click at [504, 129] on div at bounding box center [419, 157] width 236 height 525
drag, startPoint x: 469, startPoint y: 241, endPoint x: 497, endPoint y: 96, distance: 148.1
click at [495, 93] on div at bounding box center [419, 157] width 236 height 525
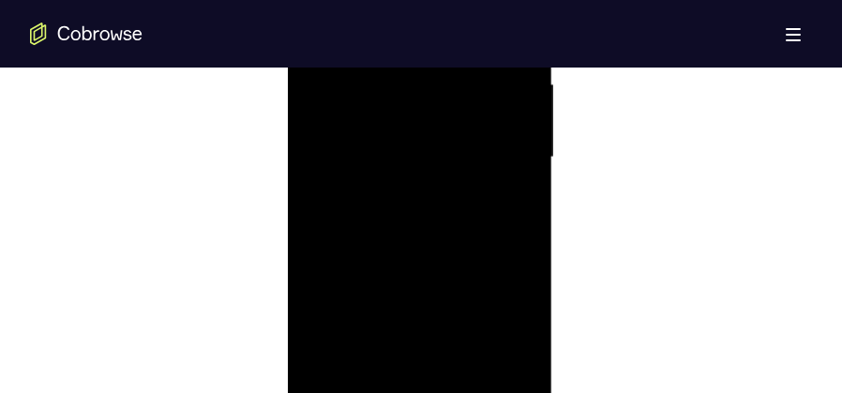
drag, startPoint x: 442, startPoint y: 265, endPoint x: 488, endPoint y: 76, distance: 195.0
click at [488, 76] on div at bounding box center [419, 157] width 236 height 525
drag, startPoint x: 479, startPoint y: 164, endPoint x: 491, endPoint y: 103, distance: 62.2
click at [491, 103] on div at bounding box center [419, 157] width 236 height 525
drag, startPoint x: 454, startPoint y: 256, endPoint x: 479, endPoint y: 82, distance: 176.3
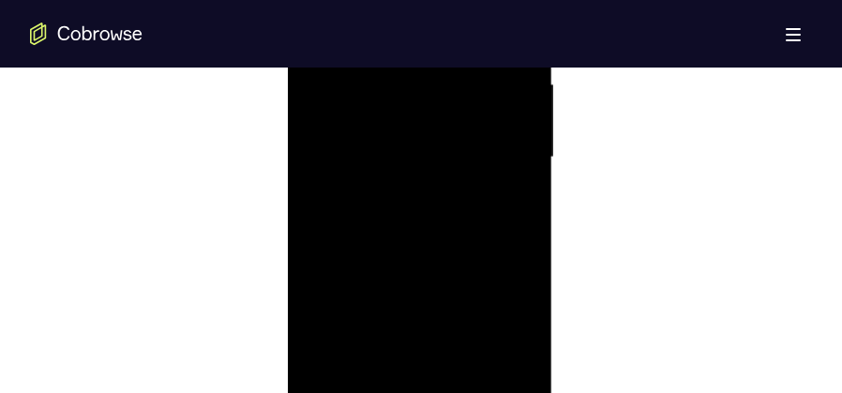
click at [479, 82] on div at bounding box center [419, 157] width 236 height 525
drag, startPoint x: 455, startPoint y: 255, endPoint x: 481, endPoint y: 119, distance: 138.5
click at [481, 117] on div at bounding box center [419, 157] width 236 height 525
drag, startPoint x: 463, startPoint y: 221, endPoint x: 493, endPoint y: 84, distance: 140.2
click at [489, 96] on div at bounding box center [419, 157] width 236 height 525
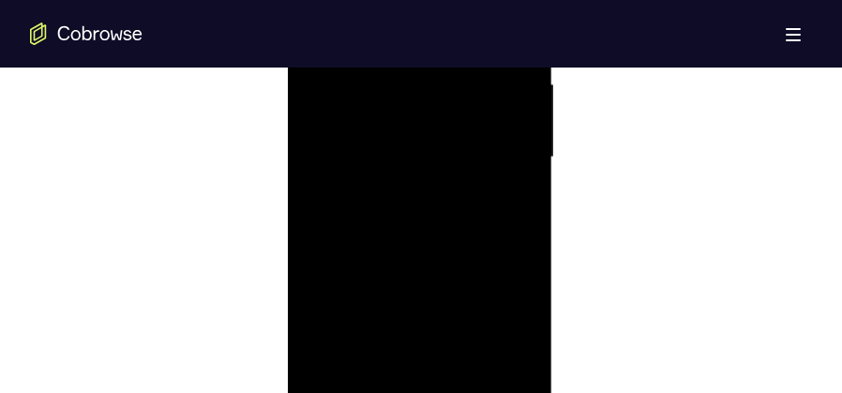
drag, startPoint x: 468, startPoint y: 279, endPoint x: 477, endPoint y: 163, distance: 115.8
click at [476, 164] on div at bounding box center [419, 157] width 236 height 525
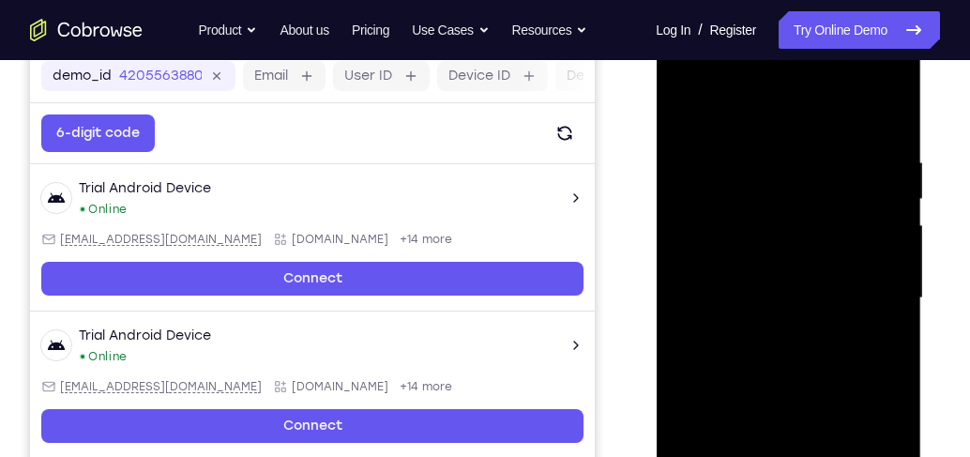
scroll to position [270, 0]
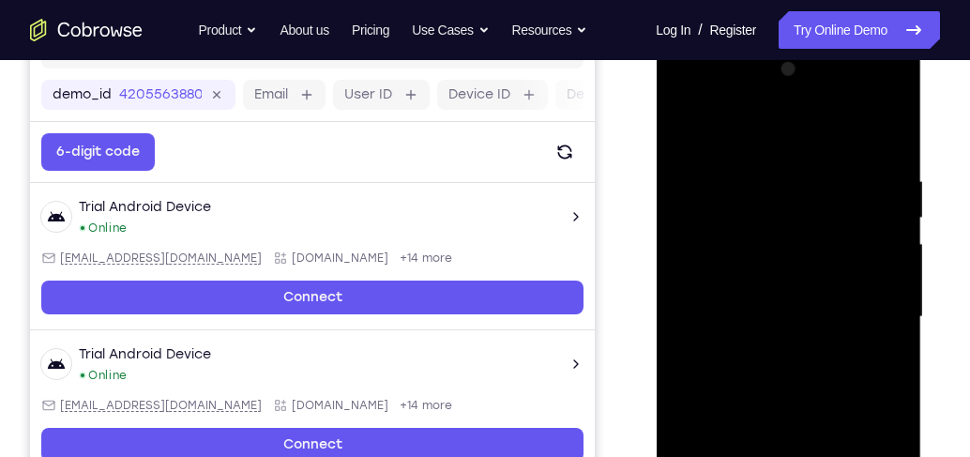
drag, startPoint x: 794, startPoint y: 350, endPoint x: 759, endPoint y: 146, distance: 206.6
click at [759, 146] on div at bounding box center [788, 316] width 236 height 525
drag, startPoint x: 782, startPoint y: 295, endPoint x: 799, endPoint y: 178, distance: 117.5
click at [801, 160] on div at bounding box center [788, 316] width 236 height 525
drag, startPoint x: 824, startPoint y: 271, endPoint x: 823, endPoint y: 200, distance: 71.3
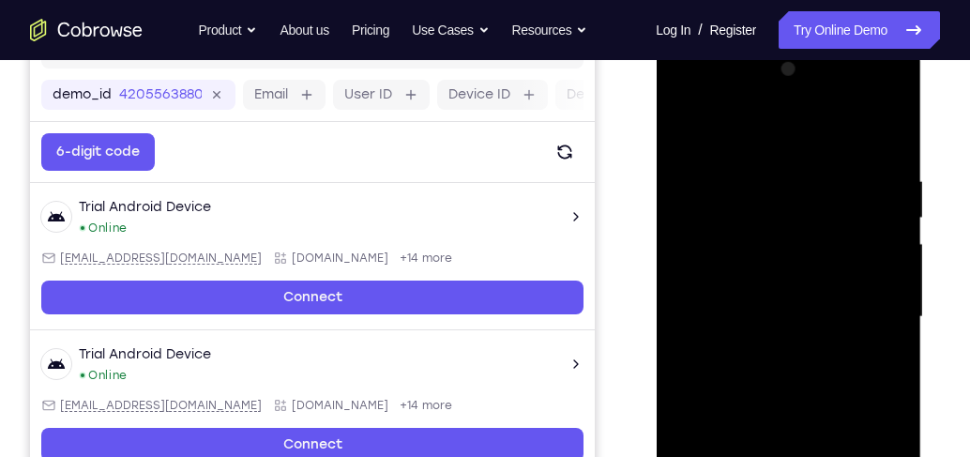
click at [823, 200] on div at bounding box center [788, 316] width 236 height 525
drag, startPoint x: 804, startPoint y: 371, endPoint x: 825, endPoint y: 221, distance: 151.6
click at [825, 221] on div at bounding box center [788, 316] width 236 height 525
drag, startPoint x: 831, startPoint y: 278, endPoint x: 840, endPoint y: 407, distance: 129.8
click at [840, 407] on div at bounding box center [788, 316] width 236 height 525
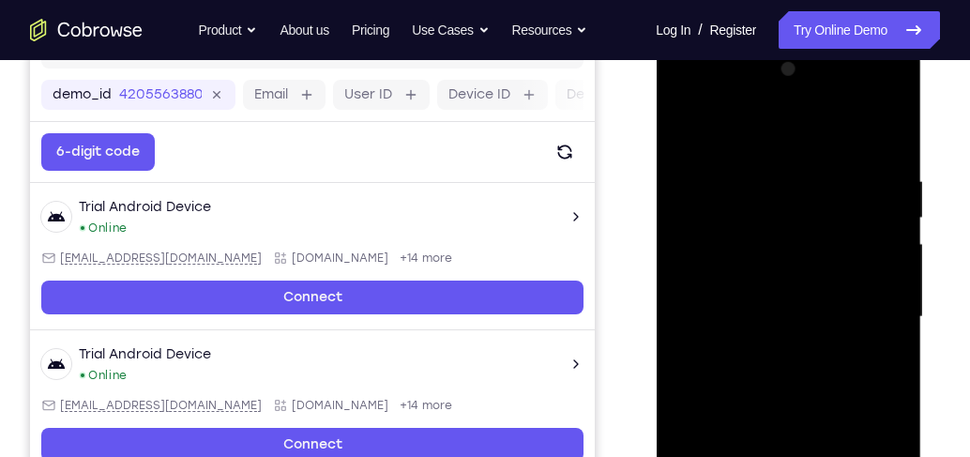
click at [893, 340] on div at bounding box center [788, 316] width 236 height 525
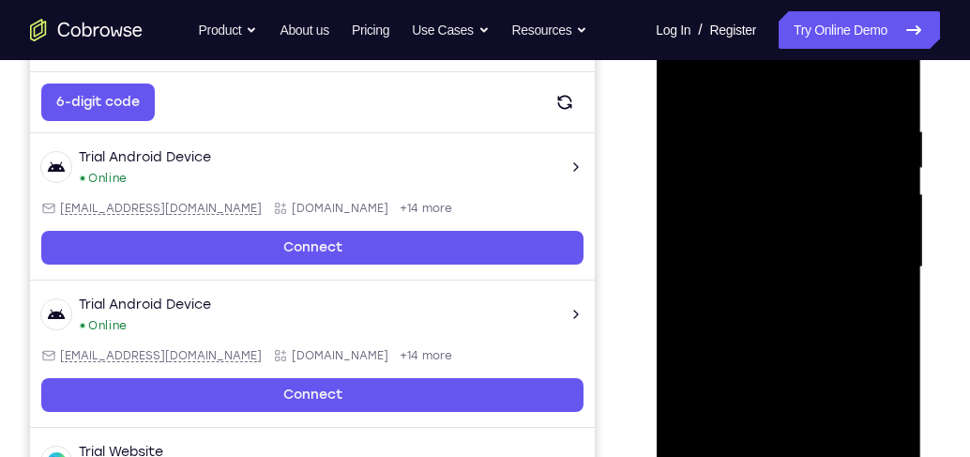
scroll to position [377, 0]
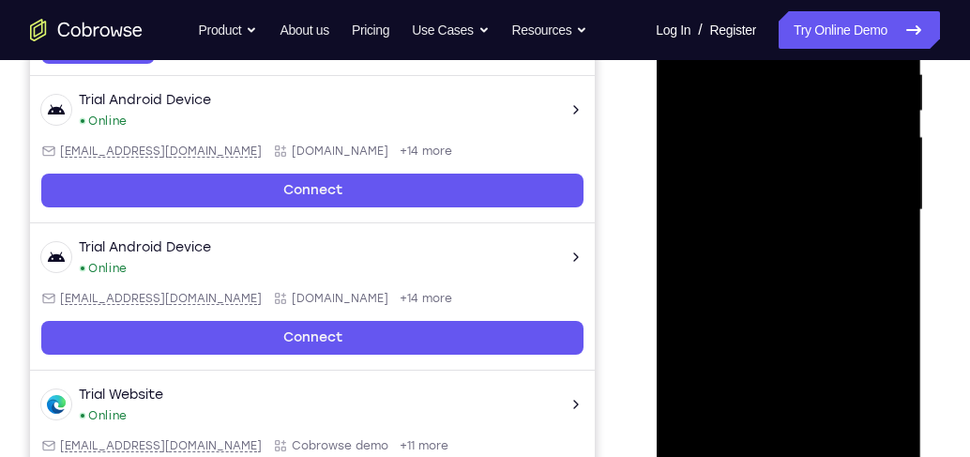
drag, startPoint x: 825, startPoint y: 296, endPoint x: 844, endPoint y: 143, distance: 155.0
click at [844, 143] on div at bounding box center [788, 209] width 236 height 525
drag, startPoint x: 826, startPoint y: 322, endPoint x: 849, endPoint y: 92, distance: 230.9
click at [849, 92] on div at bounding box center [788, 209] width 236 height 525
drag, startPoint x: 820, startPoint y: 208, endPoint x: 861, endPoint y: 98, distance: 117.2
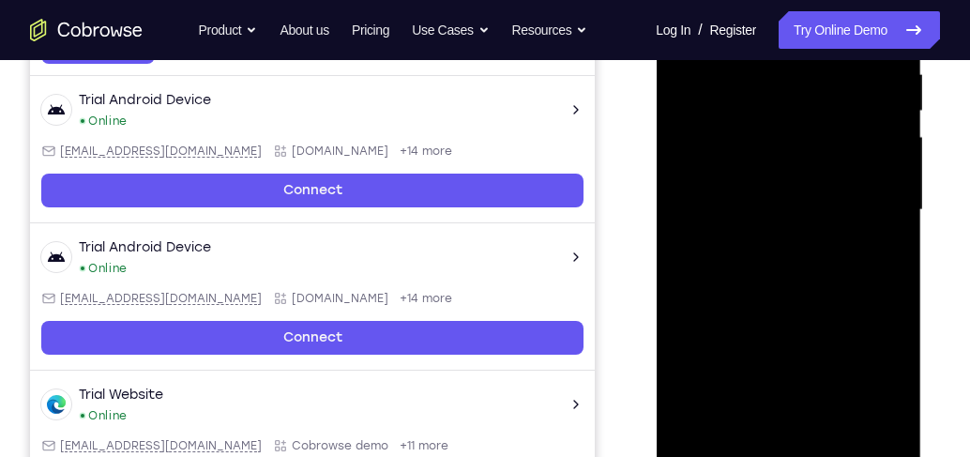
click at [861, 101] on div at bounding box center [788, 209] width 236 height 525
drag, startPoint x: 834, startPoint y: 322, endPoint x: 855, endPoint y: 152, distance: 171.1
click at [854, 158] on div at bounding box center [788, 209] width 236 height 525
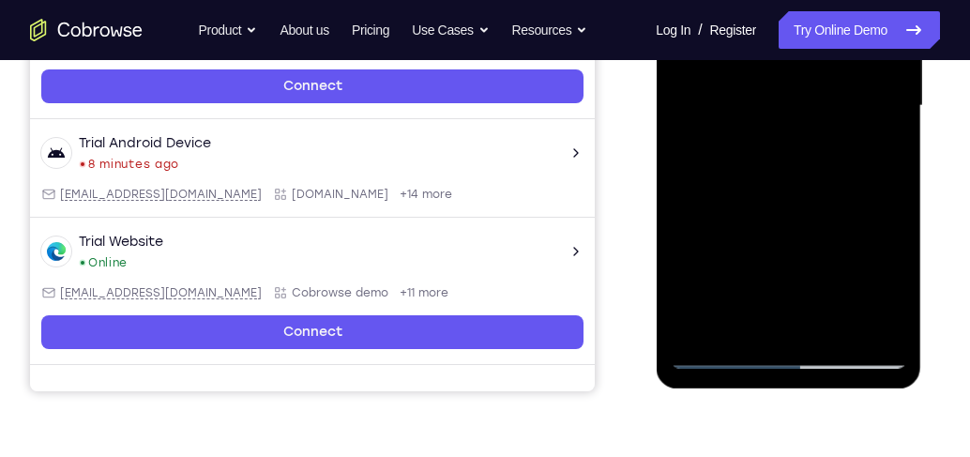
scroll to position [485, 0]
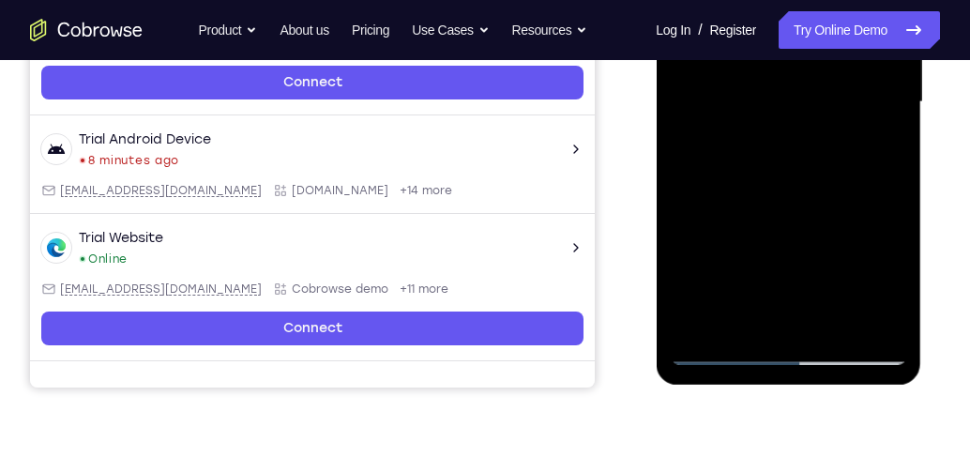
drag, startPoint x: 804, startPoint y: 204, endPoint x: 807, endPoint y: 142, distance: 62.9
click at [807, 142] on div at bounding box center [788, 102] width 236 height 525
click at [893, 182] on div at bounding box center [788, 102] width 236 height 525
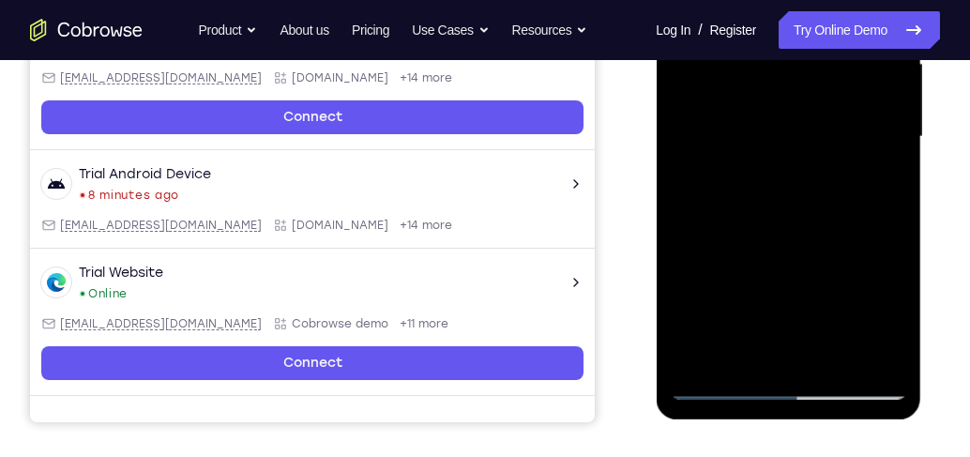
scroll to position [431, 0]
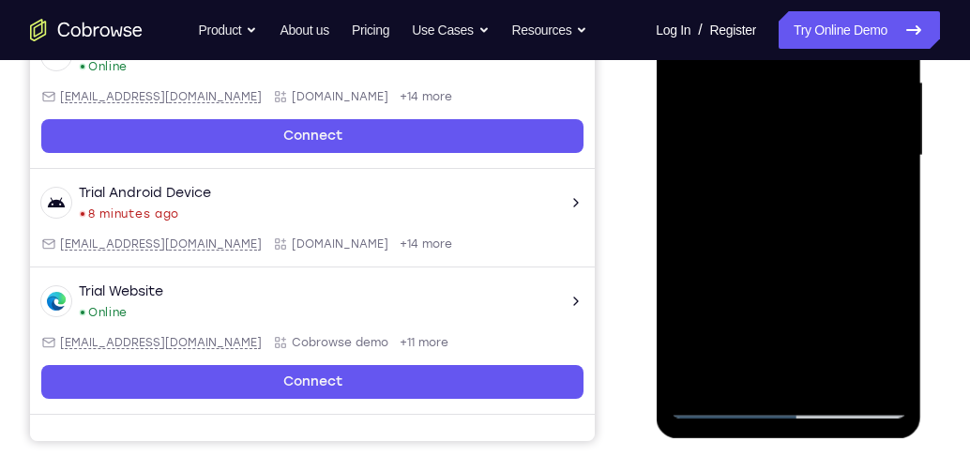
drag, startPoint x: 853, startPoint y: 243, endPoint x: 853, endPoint y: 131, distance: 111.6
click at [853, 131] on div at bounding box center [788, 155] width 236 height 525
drag, startPoint x: 819, startPoint y: 299, endPoint x: 824, endPoint y: 160, distance: 138.9
click at [824, 161] on div at bounding box center [788, 155] width 236 height 525
drag, startPoint x: 809, startPoint y: 280, endPoint x: 808, endPoint y: 132, distance: 148.2
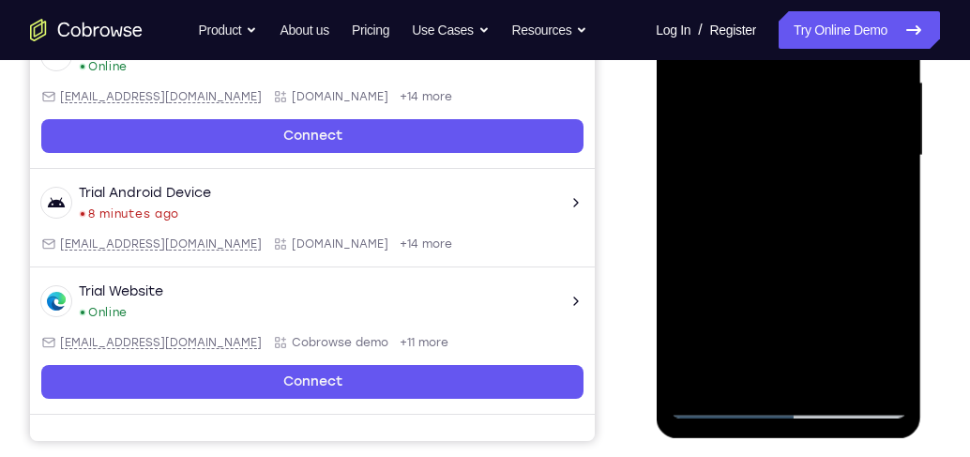
click at [808, 132] on div at bounding box center [788, 155] width 236 height 525
drag, startPoint x: 830, startPoint y: 292, endPoint x: 833, endPoint y: 144, distance: 148.2
click at [833, 144] on div at bounding box center [788, 155] width 236 height 525
drag, startPoint x: 810, startPoint y: 117, endPoint x: 809, endPoint y: 323, distance: 205.4
click at [813, 331] on div at bounding box center [788, 155] width 236 height 525
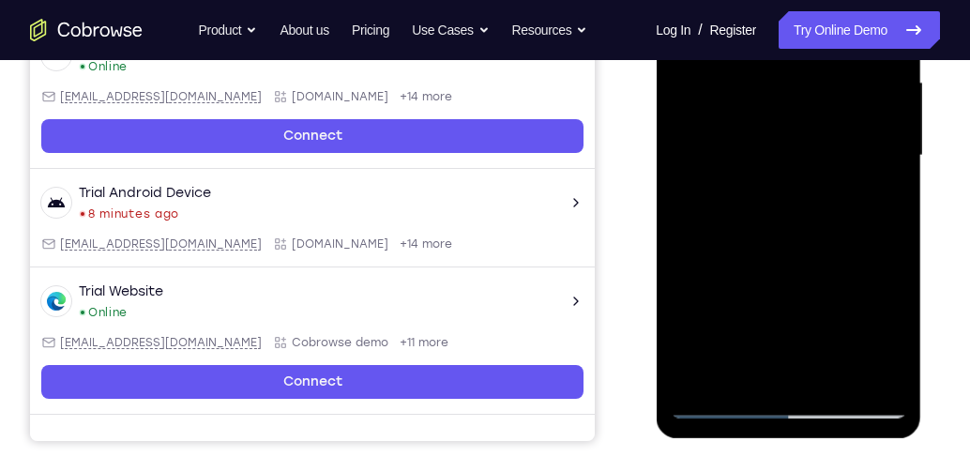
drag, startPoint x: 782, startPoint y: 137, endPoint x: 785, endPoint y: 326, distance: 189.5
click at [785, 326] on div at bounding box center [788, 155] width 236 height 525
drag, startPoint x: 794, startPoint y: 180, endPoint x: 795, endPoint y: 212, distance: 31.9
click at [795, 212] on div at bounding box center [788, 155] width 236 height 525
click at [894, 217] on div at bounding box center [788, 155] width 236 height 525
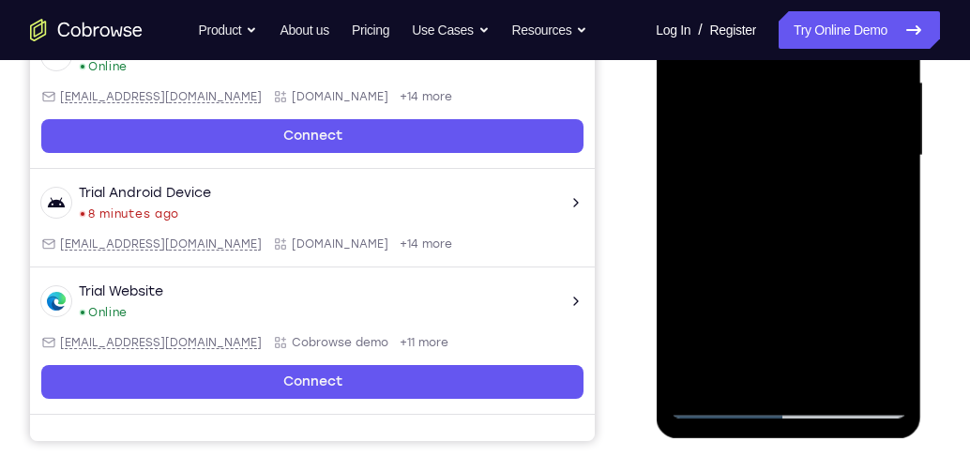
click at [897, 211] on div at bounding box center [788, 155] width 236 height 525
click at [895, 215] on div at bounding box center [788, 155] width 236 height 525
drag, startPoint x: 826, startPoint y: 277, endPoint x: 841, endPoint y: 142, distance: 135.9
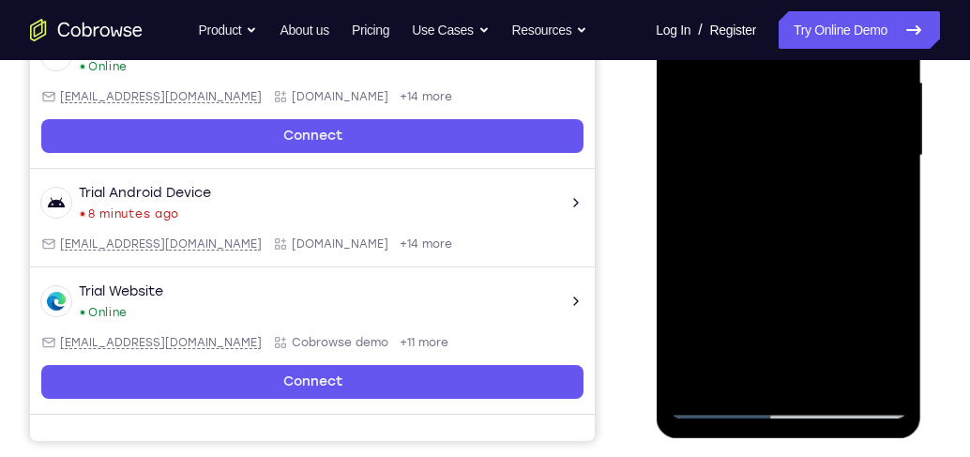
click at [841, 143] on div at bounding box center [788, 155] width 236 height 525
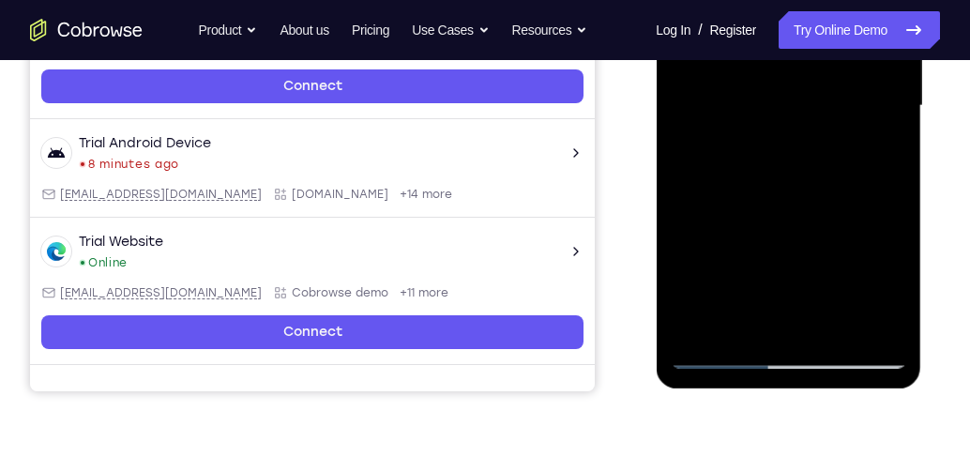
scroll to position [485, 0]
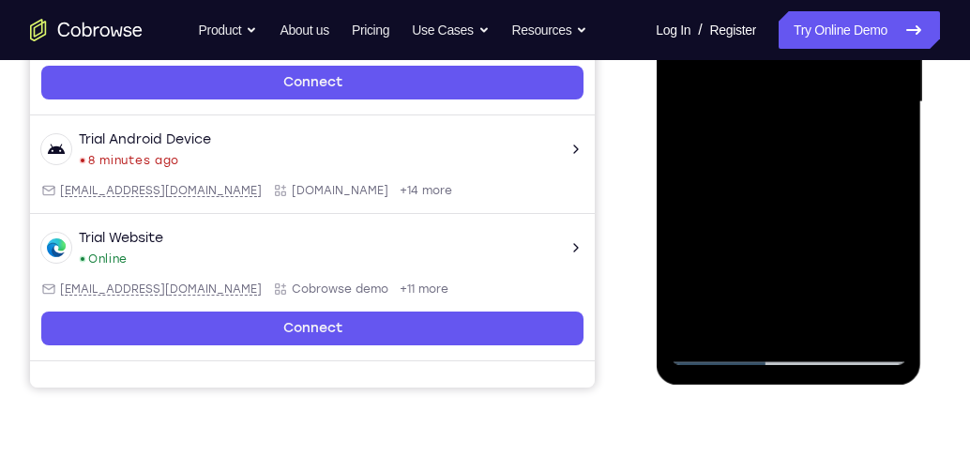
drag, startPoint x: 794, startPoint y: 224, endPoint x: 794, endPoint y: 146, distance: 77.9
click at [794, 146] on div at bounding box center [788, 102] width 236 height 525
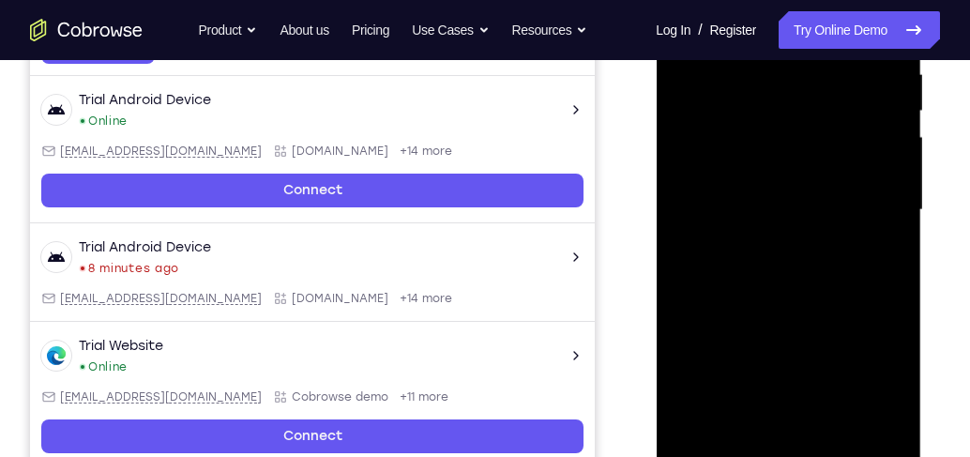
click at [885, 249] on div at bounding box center [788, 209] width 236 height 525
click at [893, 248] on div at bounding box center [788, 209] width 236 height 525
click at [892, 248] on div at bounding box center [788, 209] width 236 height 525
click at [699, 433] on div at bounding box center [788, 209] width 236 height 525
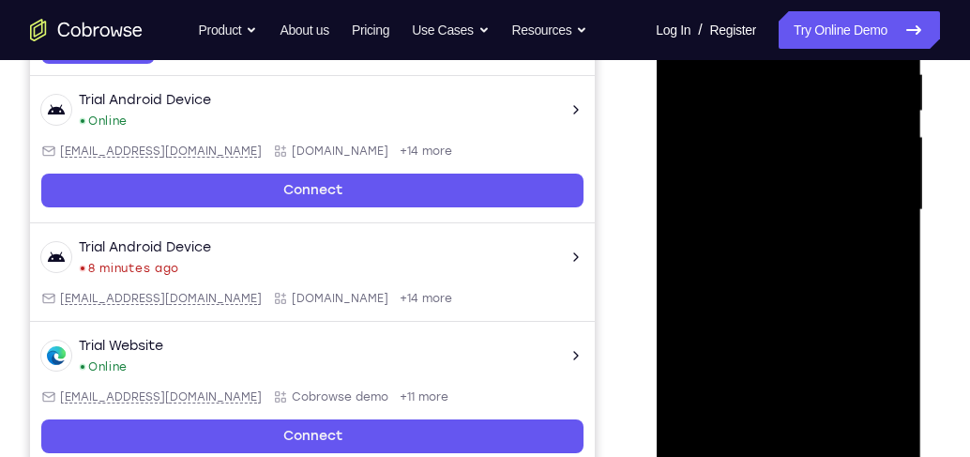
click at [699, 433] on div at bounding box center [788, 209] width 236 height 525
click at [769, 73] on div at bounding box center [788, 209] width 236 height 525
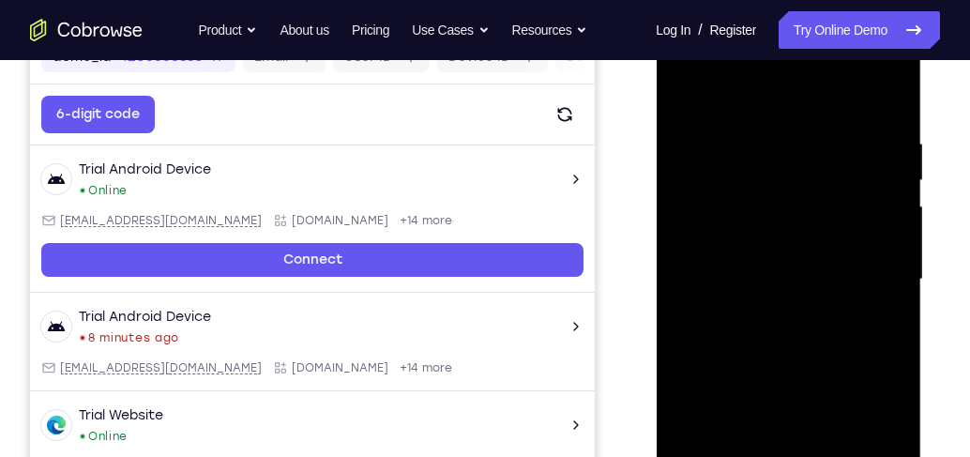
scroll to position [270, 0]
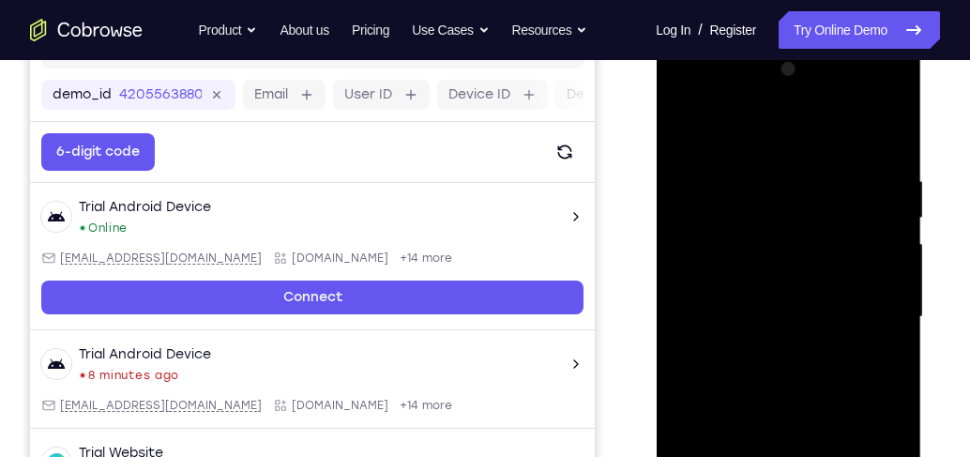
click at [860, 243] on div at bounding box center [788, 316] width 236 height 525
click at [885, 134] on div at bounding box center [788, 316] width 236 height 525
drag, startPoint x: 806, startPoint y: 280, endPoint x: 807, endPoint y: 387, distance: 106.9
click at [807, 387] on div at bounding box center [788, 316] width 236 height 525
drag, startPoint x: 831, startPoint y: 232, endPoint x: 823, endPoint y: 444, distance: 212.1
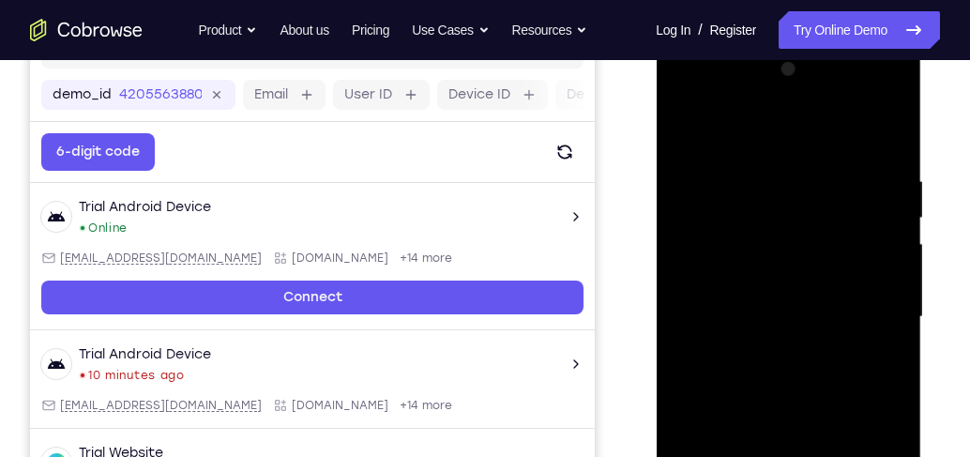
click at [823, 448] on div at bounding box center [788, 316] width 236 height 525
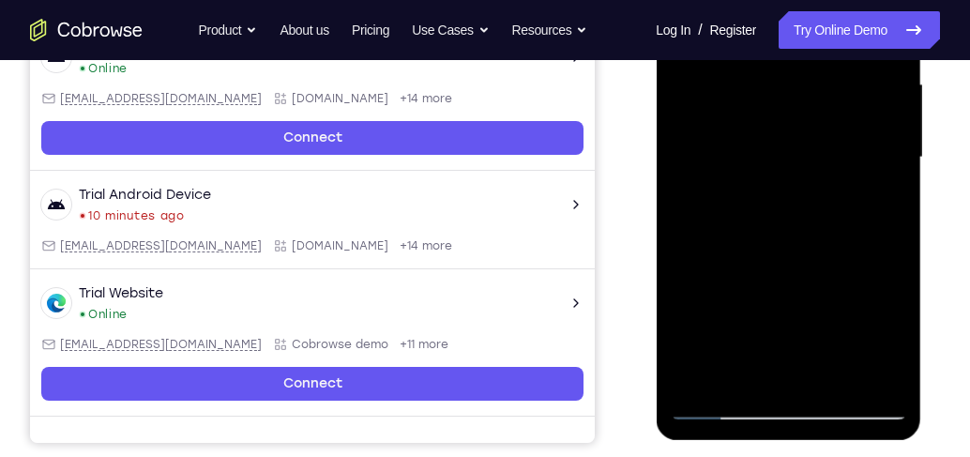
scroll to position [431, 0]
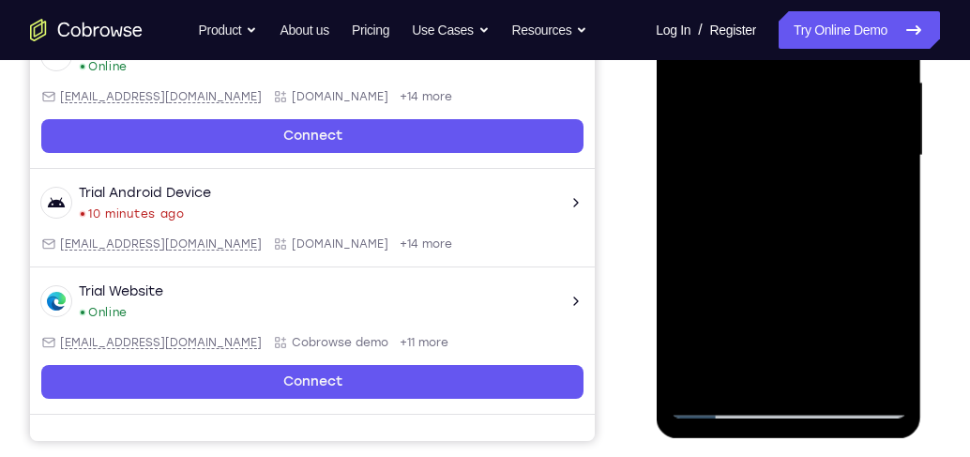
drag, startPoint x: 783, startPoint y: 256, endPoint x: 790, endPoint y: 134, distance: 122.1
click at [790, 134] on div at bounding box center [788, 155] width 236 height 525
drag, startPoint x: 814, startPoint y: 146, endPoint x: 820, endPoint y: 278, distance: 131.4
click at [820, 278] on div at bounding box center [788, 155] width 236 height 525
click at [889, 158] on div at bounding box center [788, 155] width 236 height 525
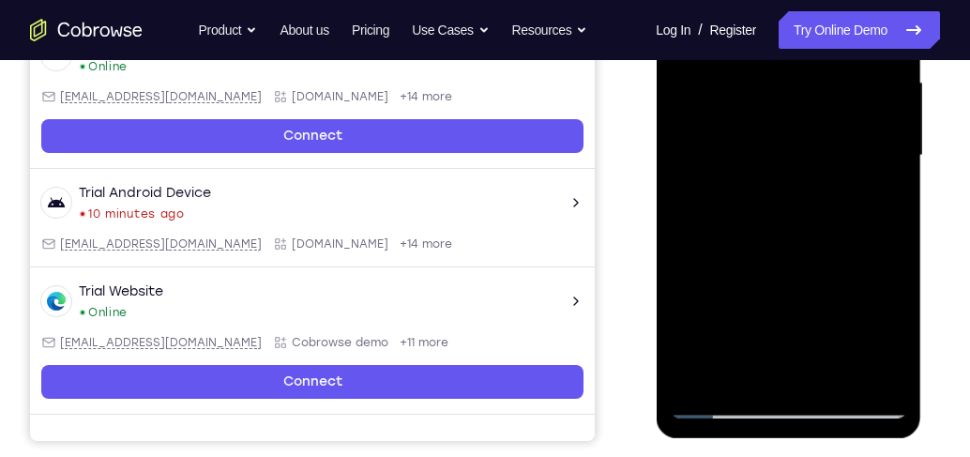
click at [893, 154] on div at bounding box center [788, 155] width 236 height 525
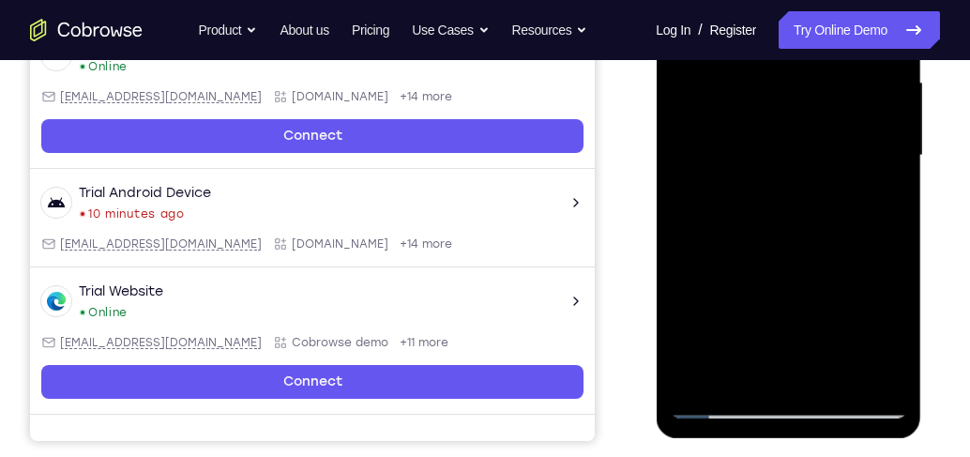
click at [893, 154] on div at bounding box center [788, 155] width 236 height 525
click at [887, 179] on div at bounding box center [788, 155] width 236 height 525
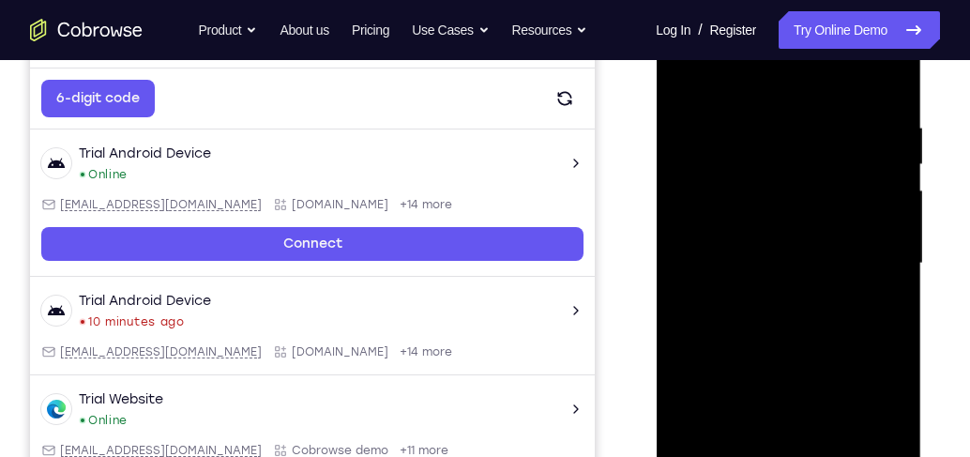
click at [893, 361] on div at bounding box center [788, 263] width 236 height 525
drag, startPoint x: 845, startPoint y: 393, endPoint x: 844, endPoint y: 193, distance: 199.8
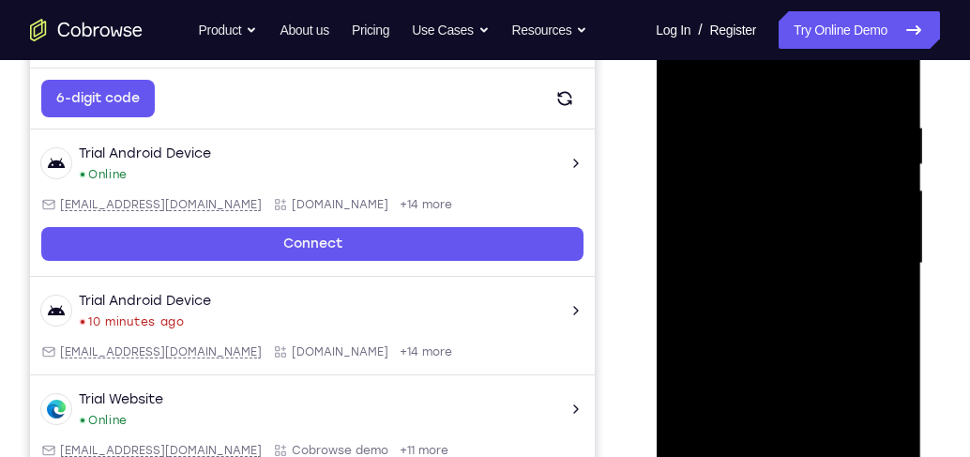
click at [844, 193] on div at bounding box center [788, 263] width 236 height 525
drag, startPoint x: 835, startPoint y: 348, endPoint x: 835, endPoint y: 159, distance: 189.5
click at [835, 159] on div at bounding box center [788, 263] width 236 height 525
drag, startPoint x: 805, startPoint y: 373, endPoint x: 810, endPoint y: 154, distance: 219.6
click at [810, 154] on div at bounding box center [788, 263] width 236 height 525
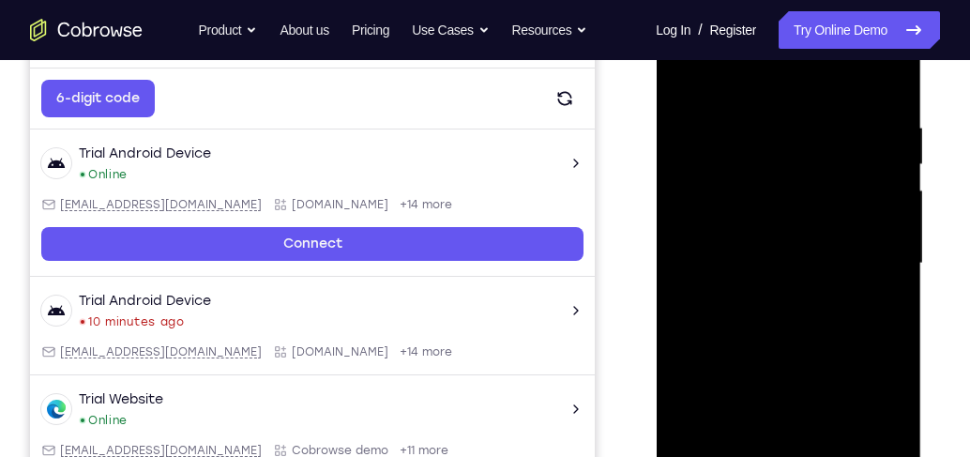
drag, startPoint x: 822, startPoint y: 174, endPoint x: 814, endPoint y: 137, distance: 37.3
click at [814, 137] on div at bounding box center [788, 263] width 236 height 525
drag, startPoint x: 821, startPoint y: 349, endPoint x: 829, endPoint y: 112, distance: 237.5
click at [829, 112] on div at bounding box center [788, 263] width 236 height 525
click at [889, 174] on div at bounding box center [788, 263] width 236 height 525
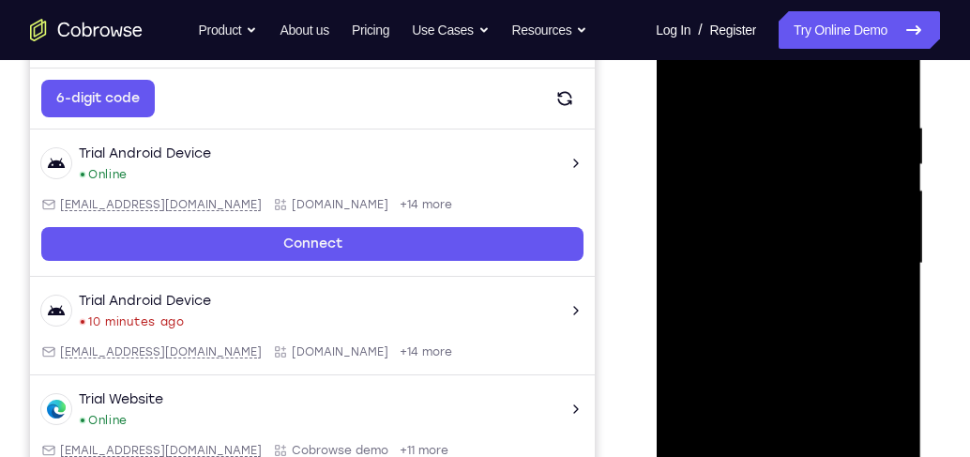
click at [889, 174] on div at bounding box center [788, 263] width 236 height 525
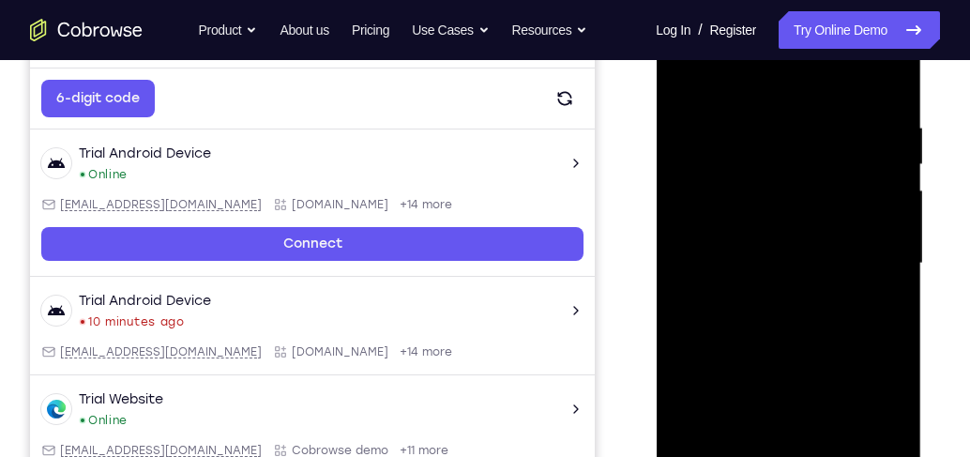
click at [889, 174] on div at bounding box center [788, 263] width 236 height 525
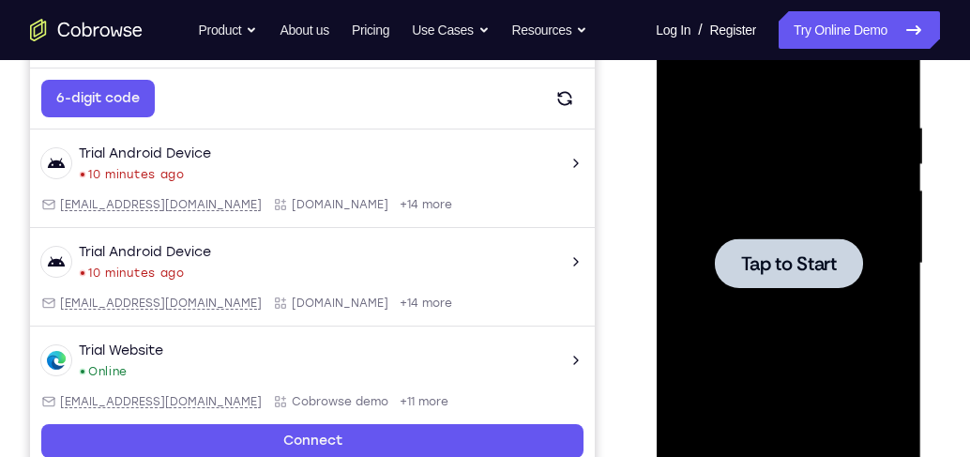
click at [728, 210] on div at bounding box center [788, 263] width 236 height 525
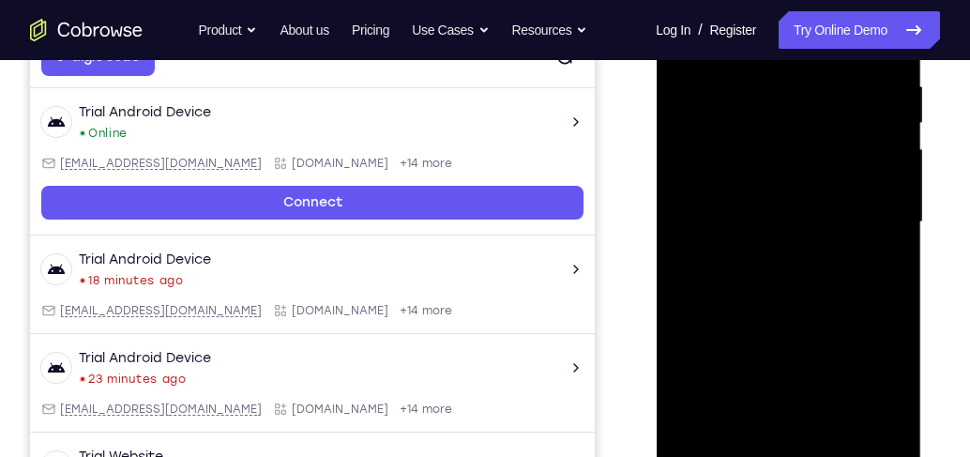
scroll to position [485, 0]
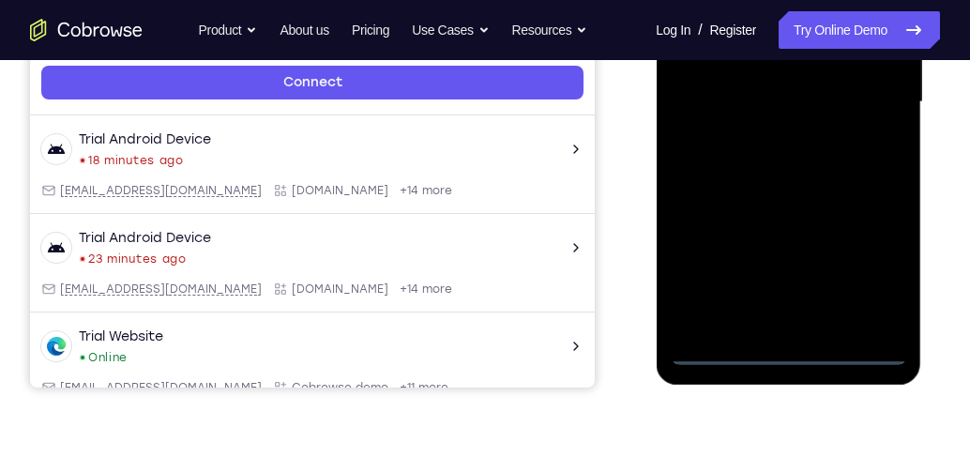
click at [793, 351] on div at bounding box center [788, 102] width 236 height 525
click at [865, 270] on div at bounding box center [788, 102] width 236 height 525
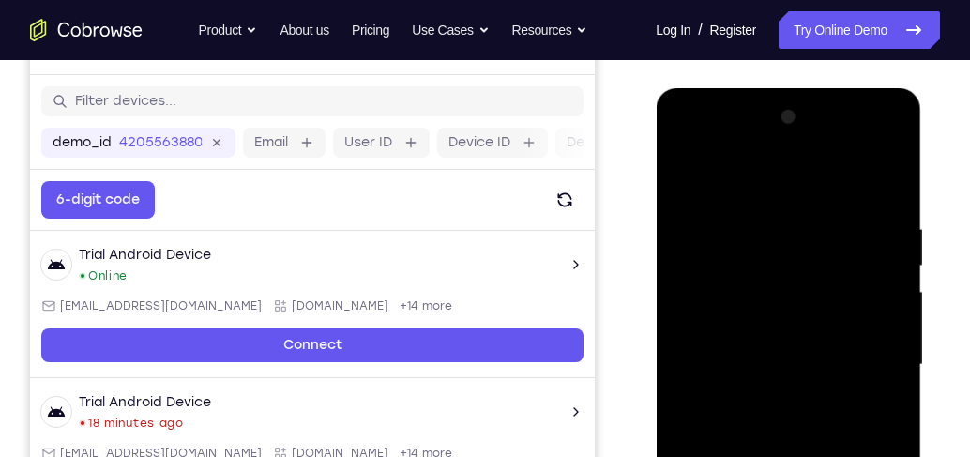
scroll to position [110, 0]
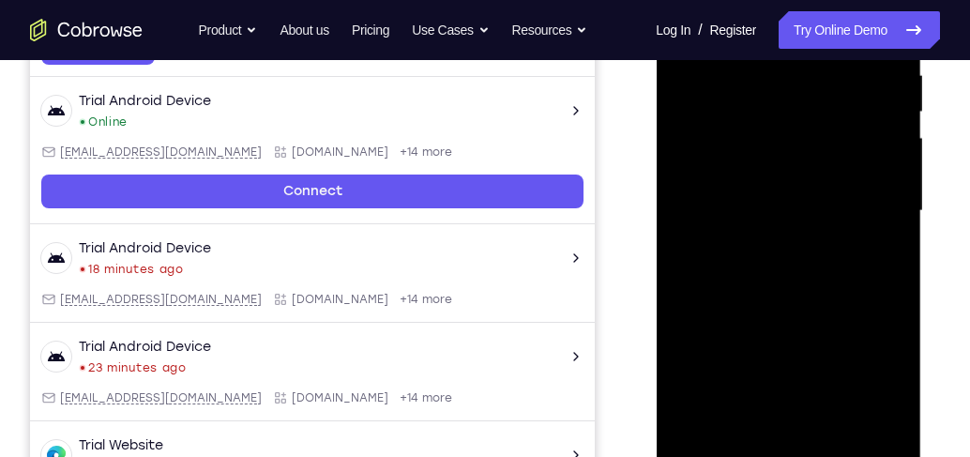
scroll to position [377, 0]
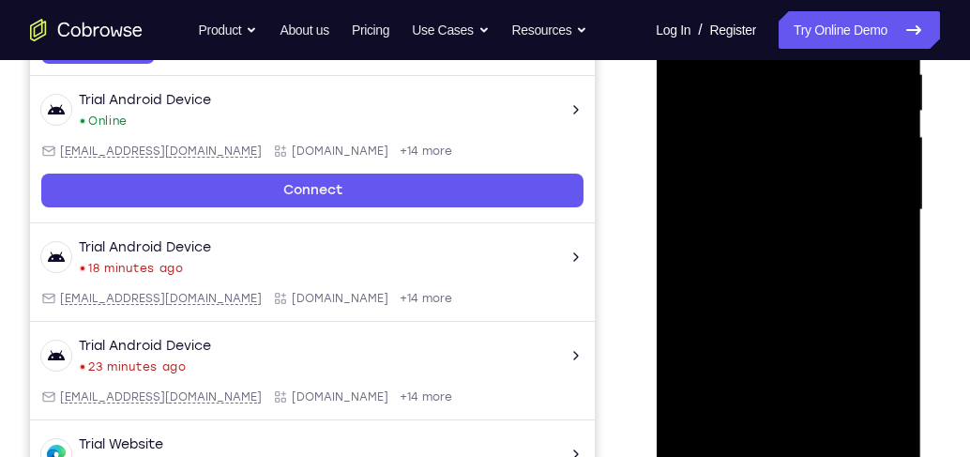
click at [874, 205] on div at bounding box center [788, 209] width 236 height 525
click at [775, 245] on div at bounding box center [788, 209] width 236 height 525
click at [837, 191] on div at bounding box center [788, 209] width 236 height 525
click at [833, 208] on div at bounding box center [788, 209] width 236 height 525
click at [820, 269] on div at bounding box center [788, 209] width 236 height 525
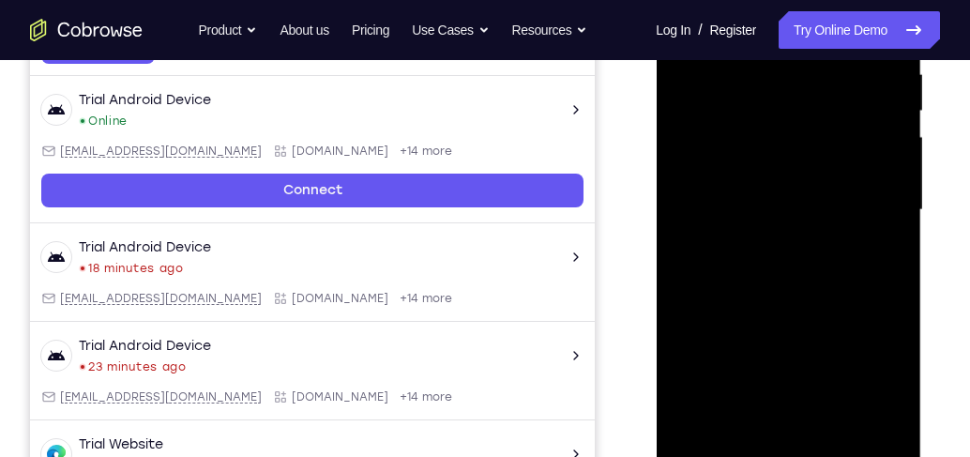
click at [796, 262] on div at bounding box center [788, 209] width 236 height 525
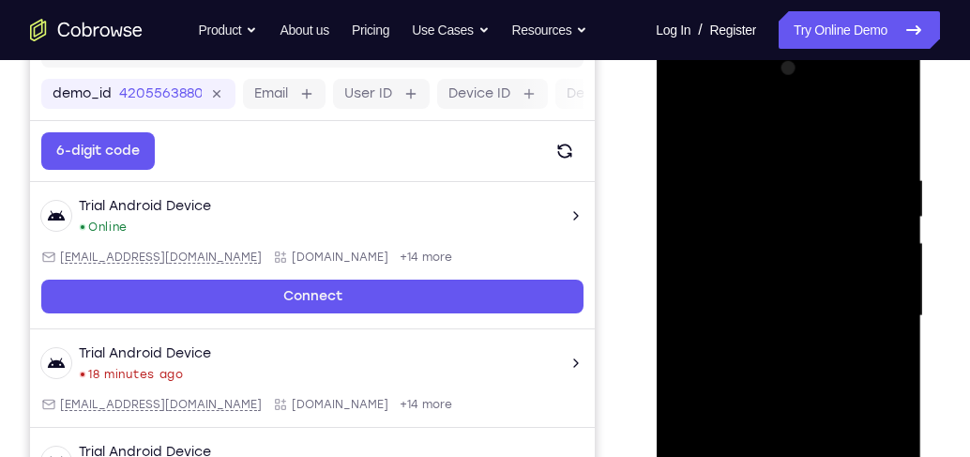
scroll to position [270, 0]
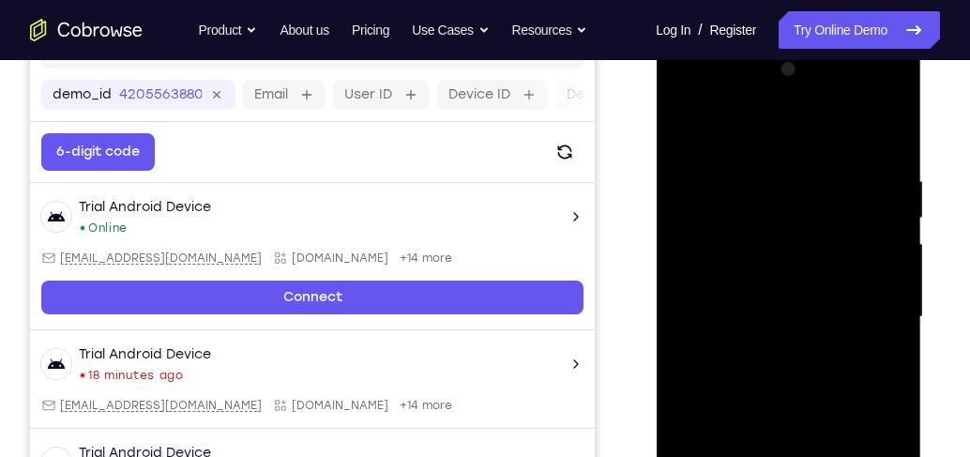
drag, startPoint x: 807, startPoint y: 127, endPoint x: 818, endPoint y: 87, distance: 41.0
click at [818, 87] on div at bounding box center [788, 316] width 236 height 525
click at [887, 160] on div at bounding box center [788, 316] width 236 height 525
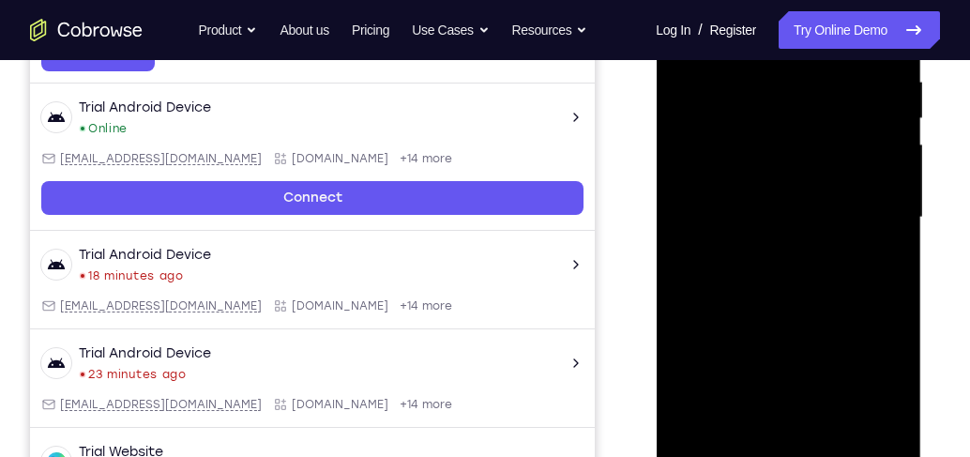
scroll to position [485, 0]
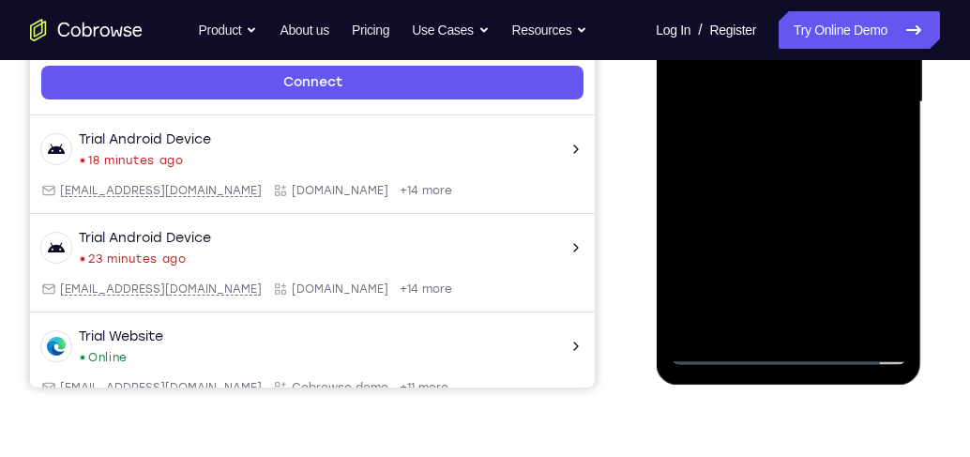
click at [808, 168] on div at bounding box center [788, 102] width 236 height 525
click at [800, 161] on div at bounding box center [788, 102] width 236 height 525
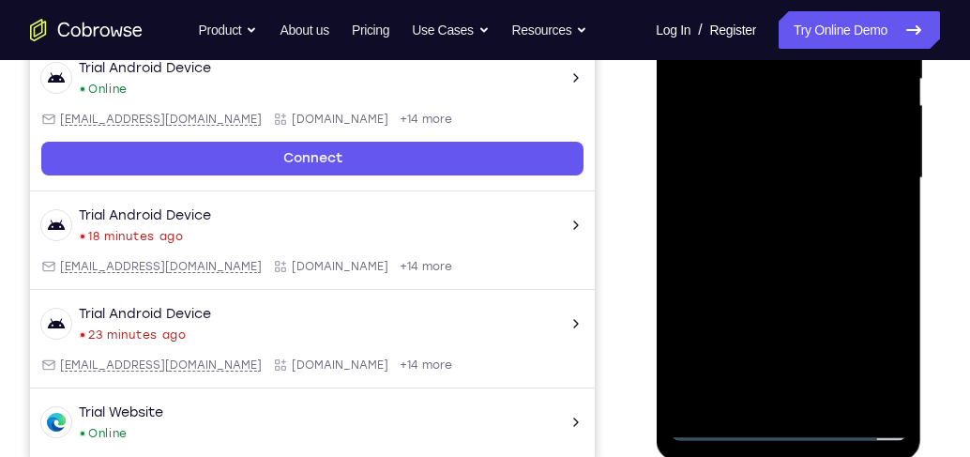
scroll to position [324, 0]
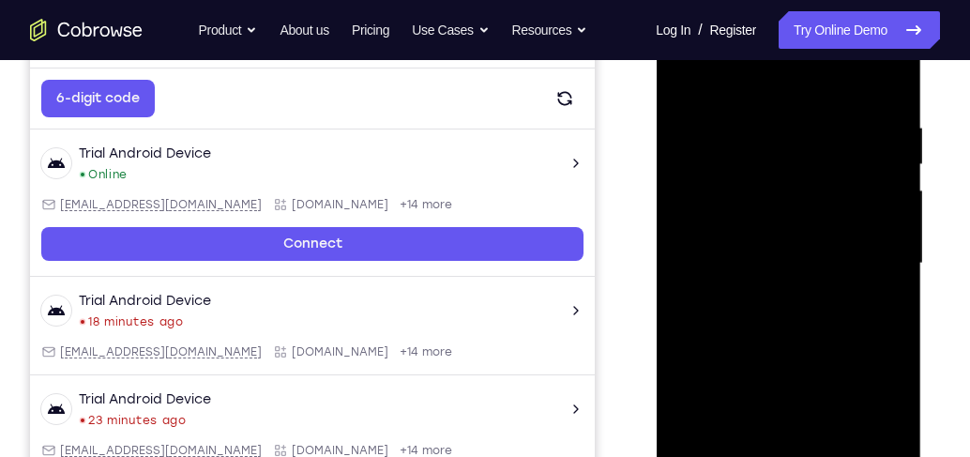
click at [889, 109] on div at bounding box center [788, 263] width 236 height 525
click at [833, 313] on div at bounding box center [788, 263] width 236 height 525
click at [886, 108] on div at bounding box center [788, 263] width 236 height 525
click at [811, 315] on div at bounding box center [788, 263] width 236 height 525
click at [881, 112] on div at bounding box center [788, 263] width 236 height 525
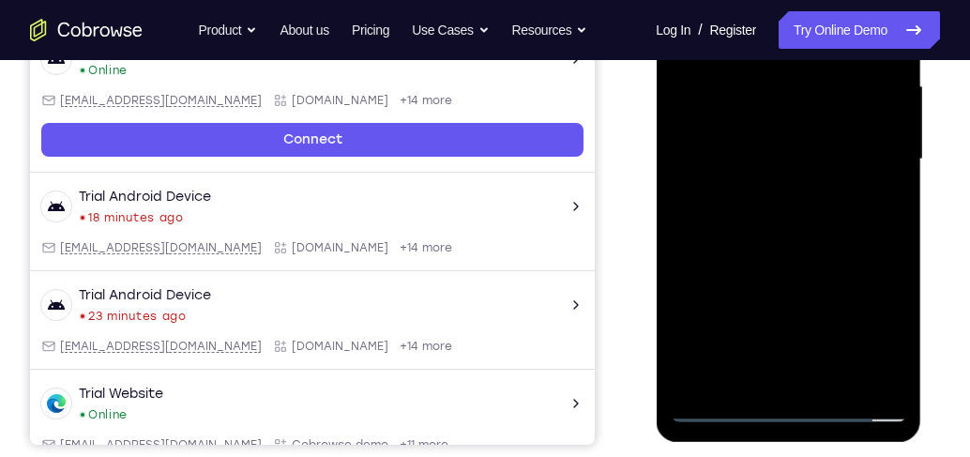
scroll to position [431, 0]
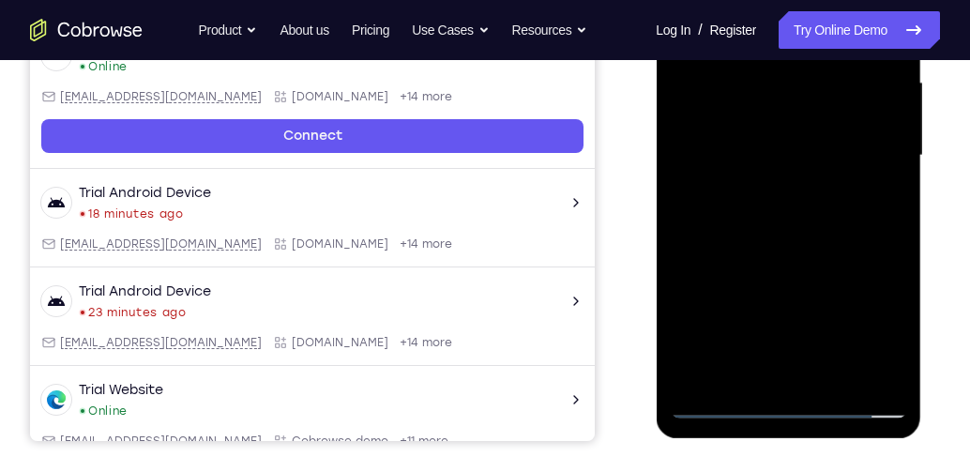
click at [713, 411] on div at bounding box center [788, 155] width 236 height 525
click at [709, 407] on div at bounding box center [788, 155] width 236 height 525
click at [713, 94] on div at bounding box center [788, 155] width 236 height 525
click at [819, 240] on div at bounding box center [788, 155] width 236 height 525
click at [835, 377] on div at bounding box center [788, 155] width 236 height 525
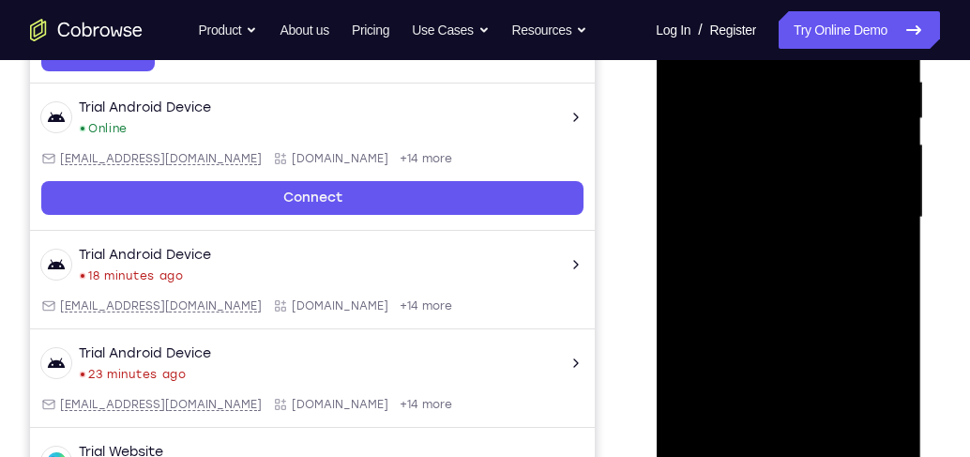
scroll to position [270, 0]
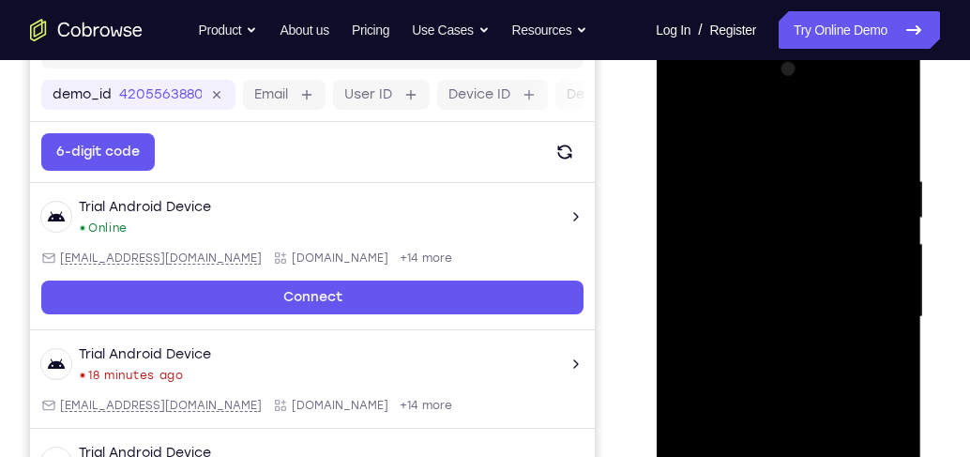
click at [785, 414] on div at bounding box center [788, 316] width 236 height 525
click at [808, 329] on div at bounding box center [788, 316] width 236 height 525
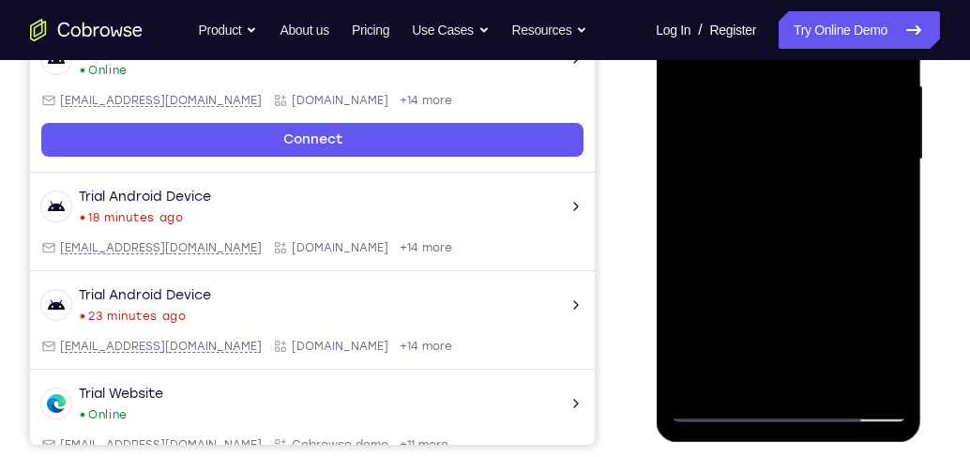
scroll to position [431, 0]
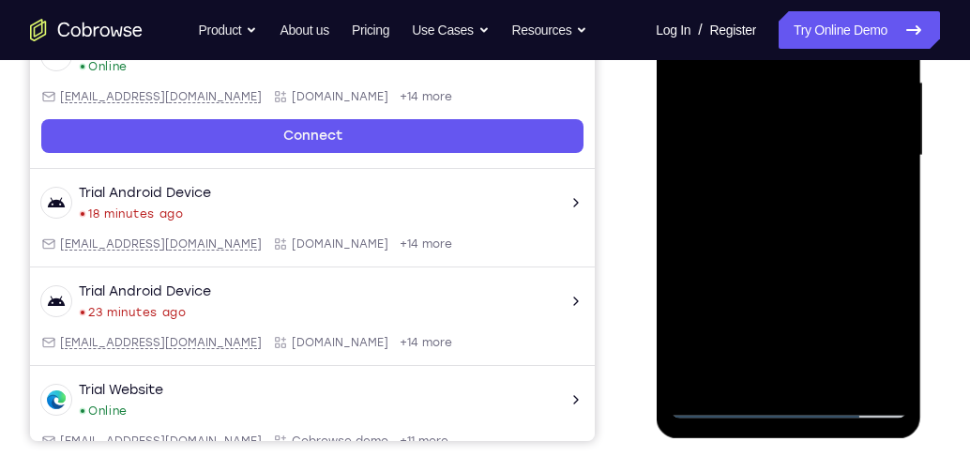
click at [750, 337] on div at bounding box center [788, 155] width 236 height 525
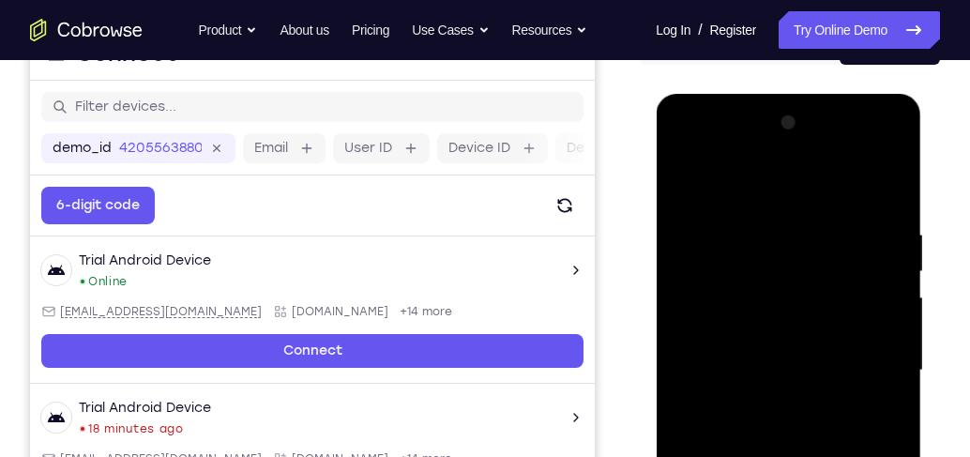
click at [684, 188] on div at bounding box center [788, 370] width 236 height 525
click at [832, 349] on div at bounding box center [788, 370] width 236 height 525
click at [688, 191] on div at bounding box center [788, 370] width 236 height 525
click at [687, 189] on div at bounding box center [788, 370] width 236 height 525
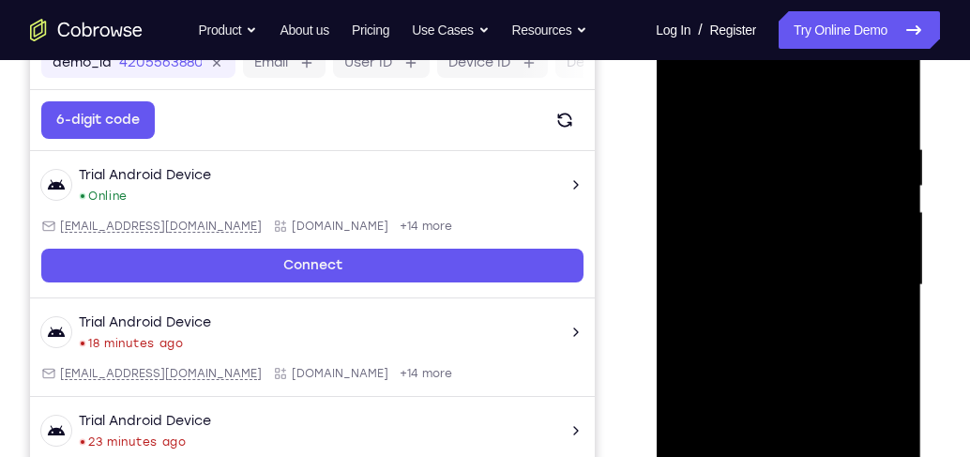
scroll to position [377, 0]
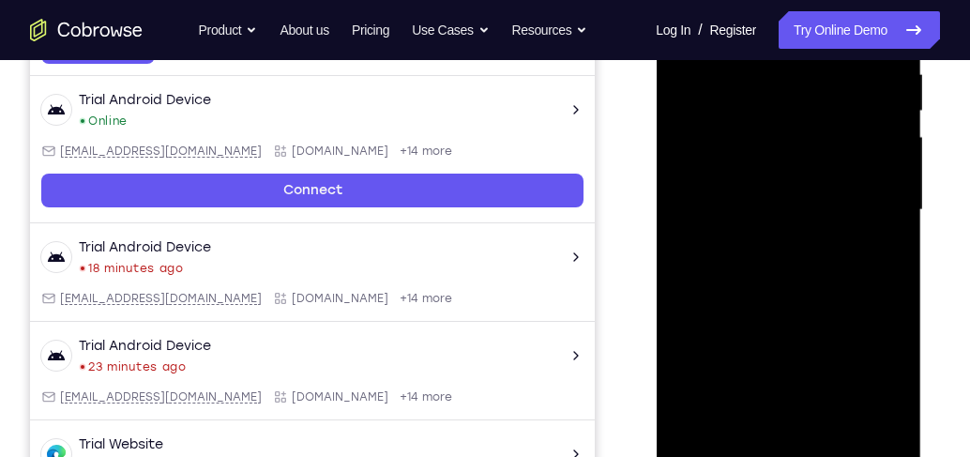
drag, startPoint x: 807, startPoint y: 284, endPoint x: 829, endPoint y: 178, distance: 108.4
click at [829, 178] on div at bounding box center [788, 209] width 236 height 525
click at [896, 148] on div at bounding box center [788, 209] width 236 height 525
click at [900, 151] on div at bounding box center [788, 209] width 236 height 525
click at [904, 192] on div at bounding box center [788, 209] width 236 height 525
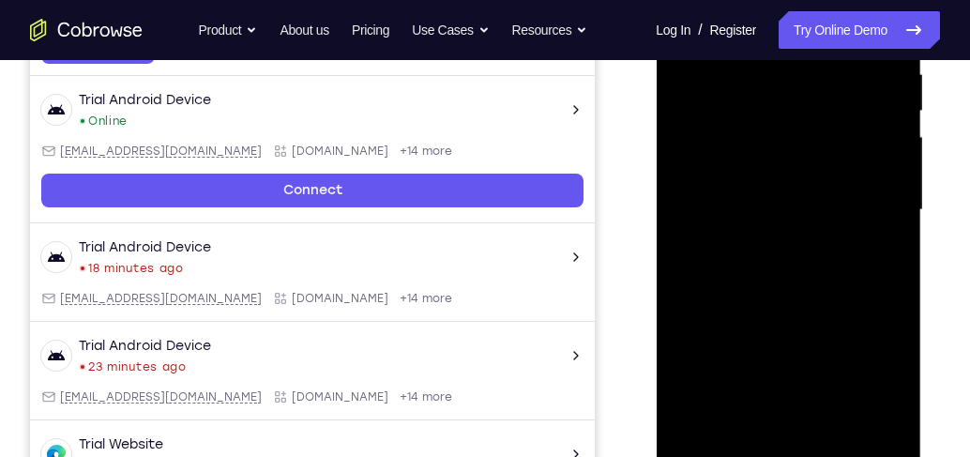
click at [896, 198] on div at bounding box center [788, 209] width 236 height 525
click at [896, 197] on div at bounding box center [788, 209] width 236 height 525
click at [691, 194] on div at bounding box center [788, 209] width 236 height 525
click at [893, 197] on div at bounding box center [788, 209] width 236 height 525
click at [894, 200] on div at bounding box center [788, 209] width 236 height 525
